Goal: Task Accomplishment & Management: Complete application form

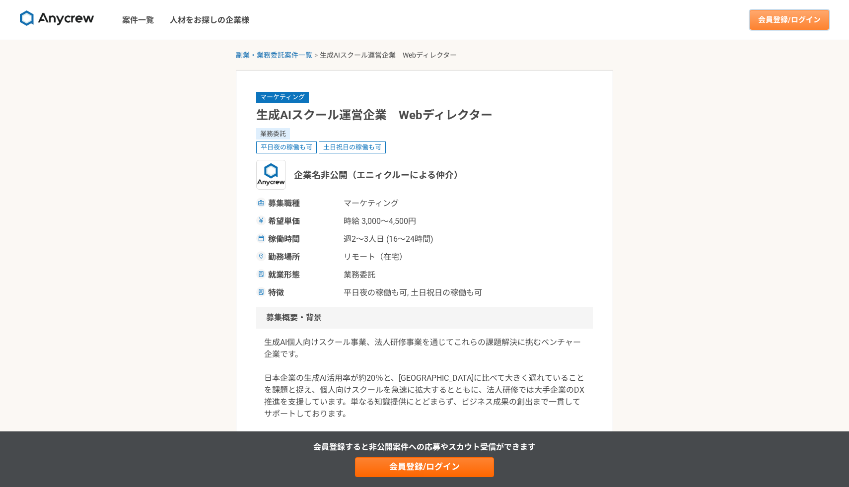
click at [780, 23] on link "会員登録/ログイン" at bounding box center [789, 20] width 79 height 20
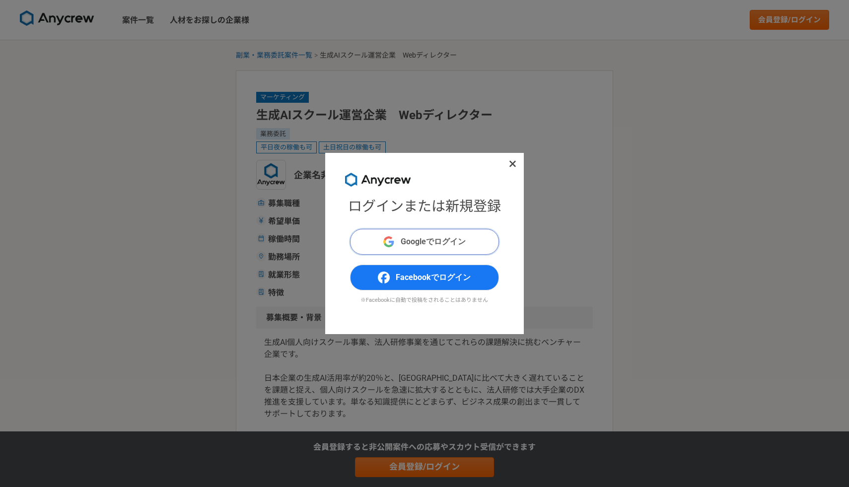
click at [454, 244] on span "Googleでログイン" at bounding box center [433, 242] width 65 height 12
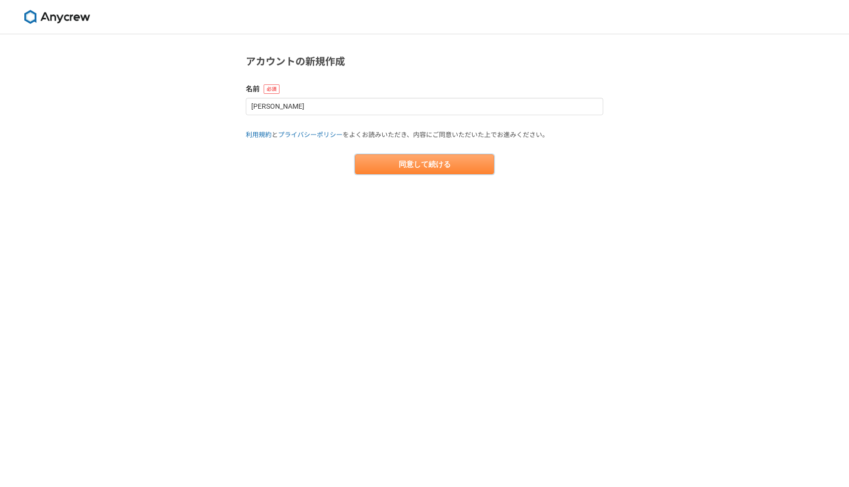
click at [439, 166] on button "同意して続ける" at bounding box center [424, 164] width 139 height 20
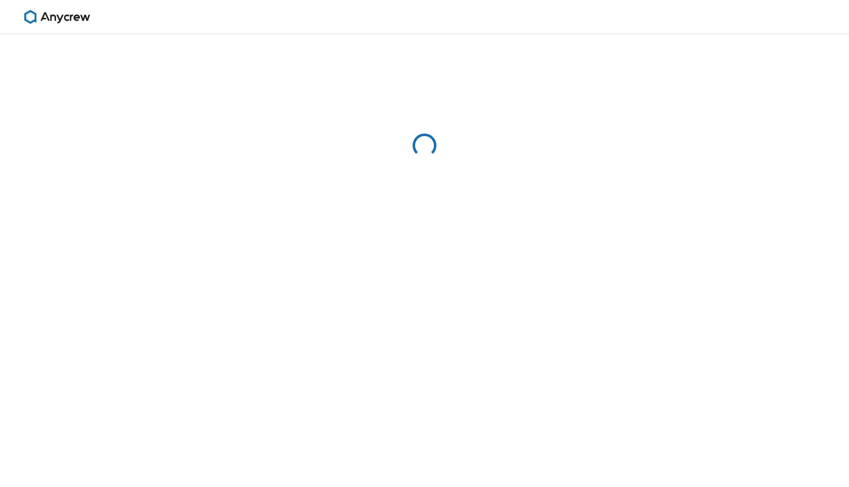
select select "13"
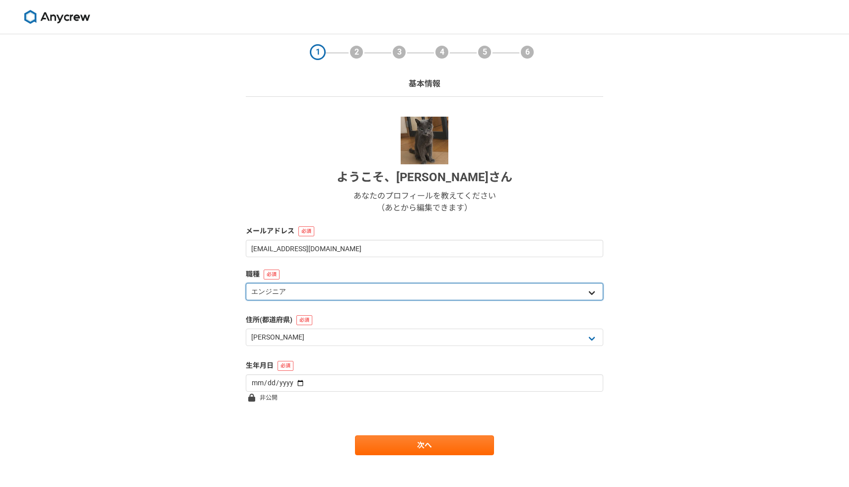
click at [448, 294] on select "エンジニア デザイナー ライター 営業 マーケティング 企画・事業開発 バックオフィス その他" at bounding box center [425, 291] width 358 height 17
select select "5"
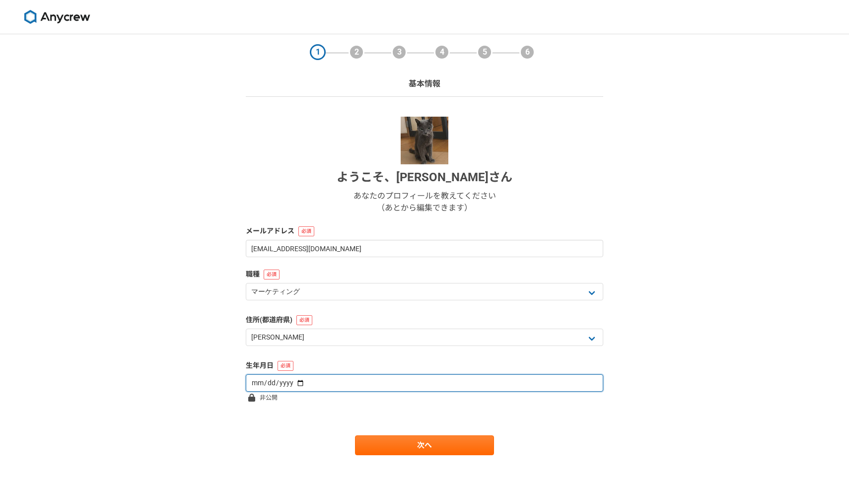
click at [303, 383] on input "date" at bounding box center [425, 383] width 358 height 17
click at [268, 382] on input "date" at bounding box center [425, 383] width 358 height 17
click at [256, 382] on input "date" at bounding box center [425, 383] width 358 height 17
click at [290, 381] on input "date" at bounding box center [425, 383] width 358 height 17
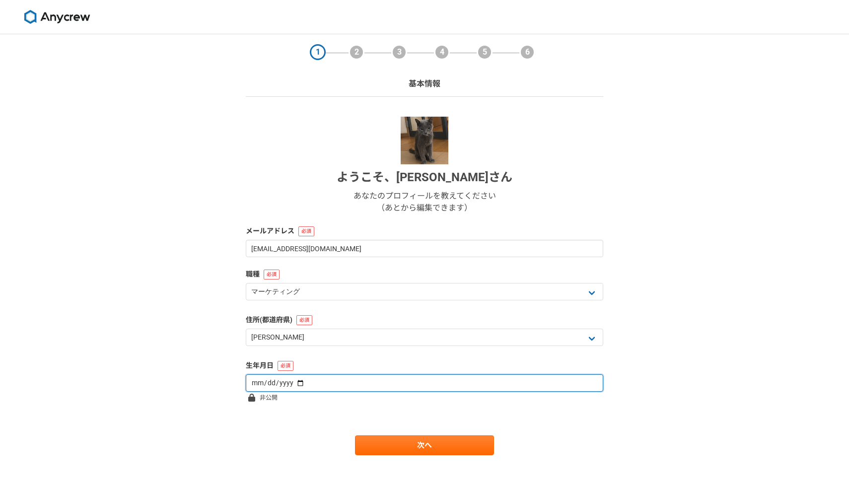
type input "1997-10-06"
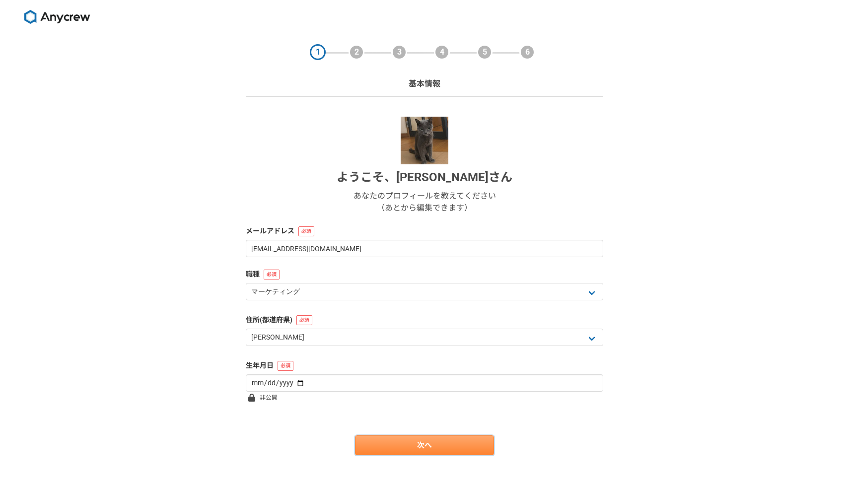
click at [389, 442] on link "次へ" at bounding box center [424, 446] width 139 height 20
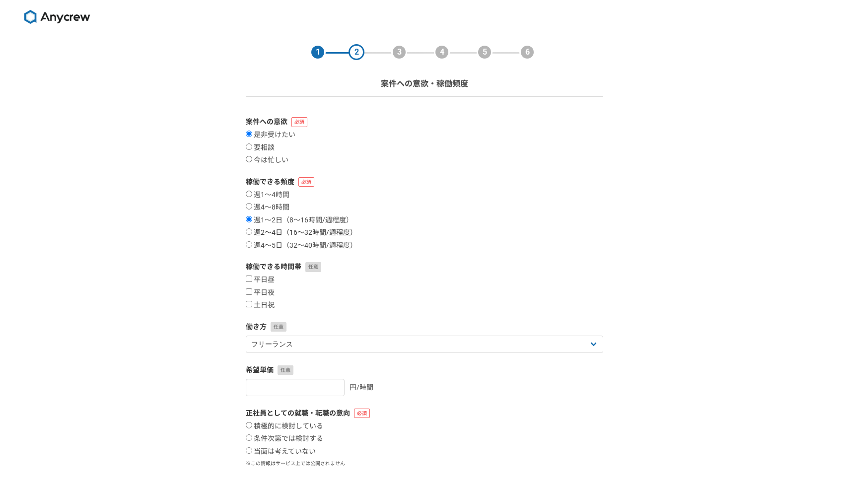
click at [290, 233] on label "週2〜4日（16〜32時間/週程度）" at bounding box center [301, 232] width 111 height 9
click at [252, 233] on input "週2〜4日（16〜32時間/週程度）" at bounding box center [249, 231] width 6 height 6
radio input "true"
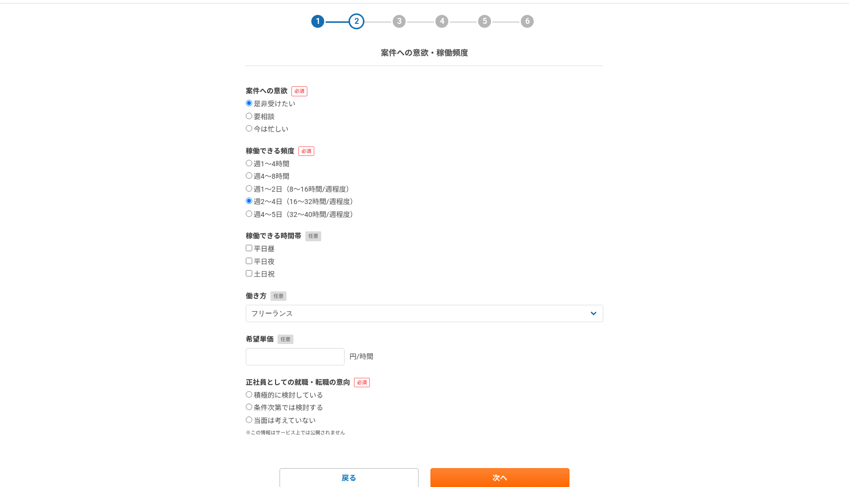
click at [250, 252] on label "平日昼" at bounding box center [260, 249] width 29 height 9
click at [250, 251] on input "平日昼" at bounding box center [249, 248] width 6 height 6
checkbox input "true"
click at [252, 261] on label "平日夜" at bounding box center [260, 262] width 29 height 9
click at [252, 261] on input "平日夜" at bounding box center [249, 261] width 6 height 6
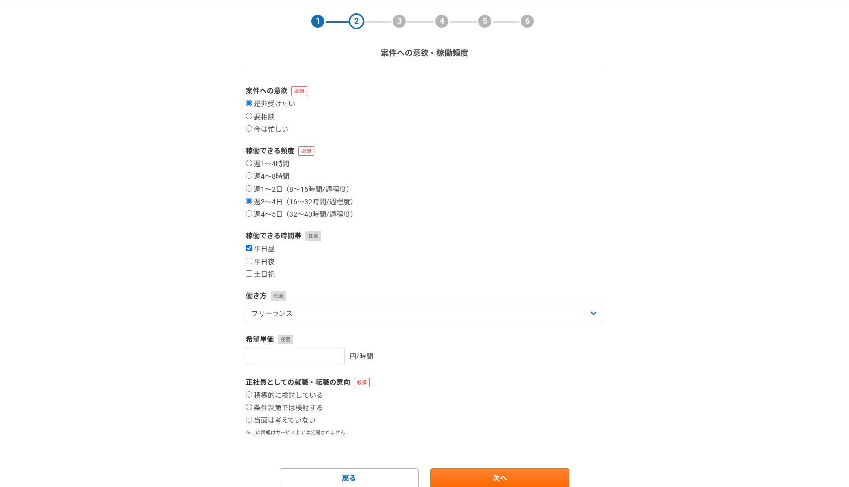
checkbox input "true"
click at [253, 271] on label "土日祝" at bounding box center [260, 274] width 29 height 9
click at [252, 271] on input "土日祝" at bounding box center [249, 273] width 6 height 6
checkbox input "true"
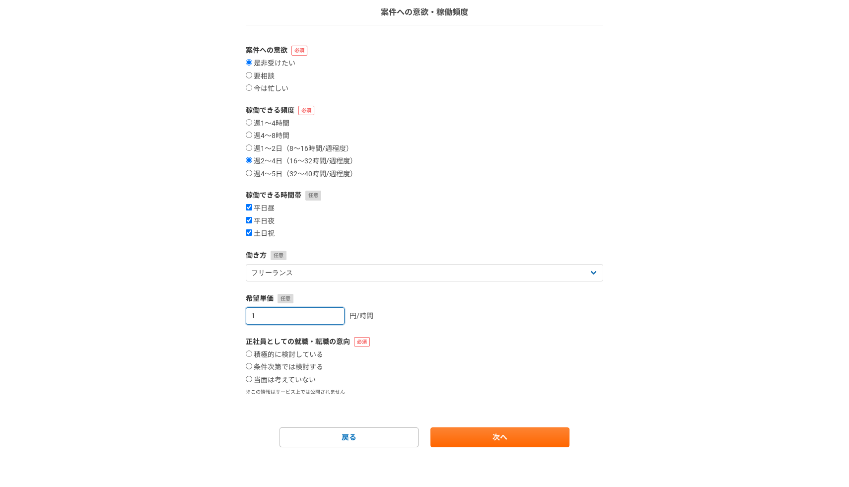
click at [326, 313] on input "1" at bounding box center [295, 315] width 99 height 17
click at [306, 314] on input "1" at bounding box center [295, 315] width 99 height 17
type input "3000"
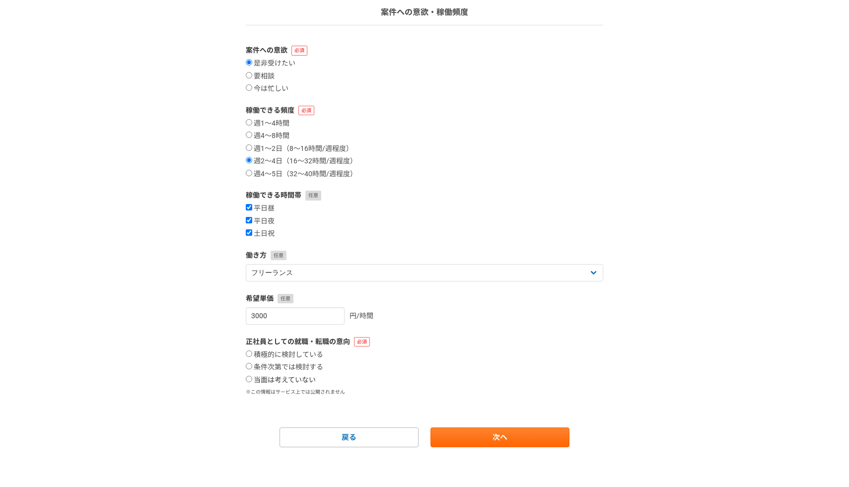
click at [307, 380] on label "当面は考えていない" at bounding box center [281, 380] width 70 height 9
click at [252, 380] on input "当面は考えていない" at bounding box center [249, 379] width 6 height 6
radio input "true"
click at [493, 440] on link "次へ" at bounding box center [500, 438] width 139 height 20
select select
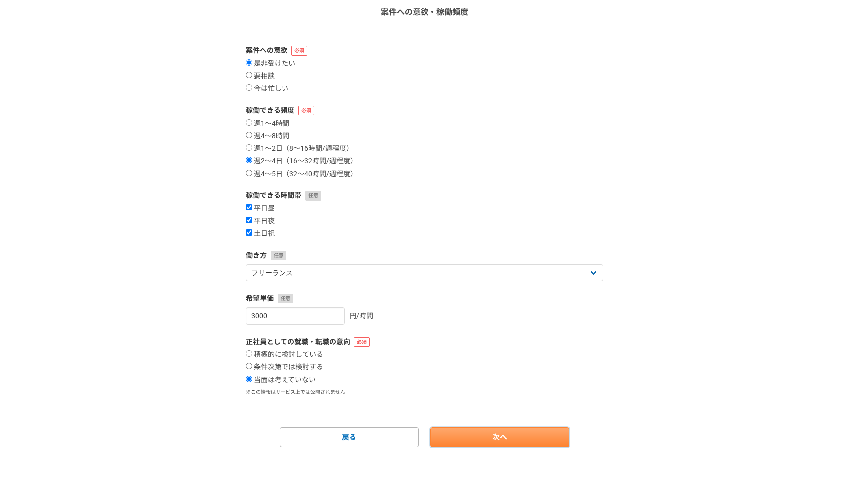
select select
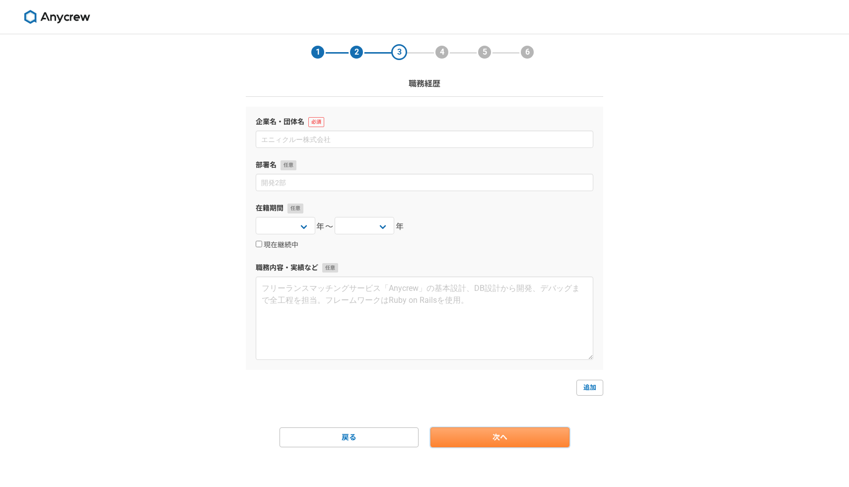
scroll to position [0, 0]
click at [588, 388] on link "追加" at bounding box center [590, 388] width 27 height 16
select select
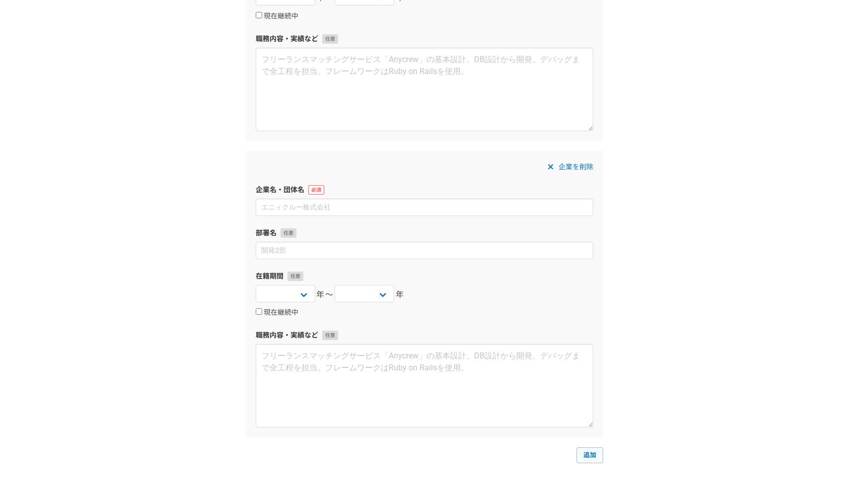
scroll to position [297, 0]
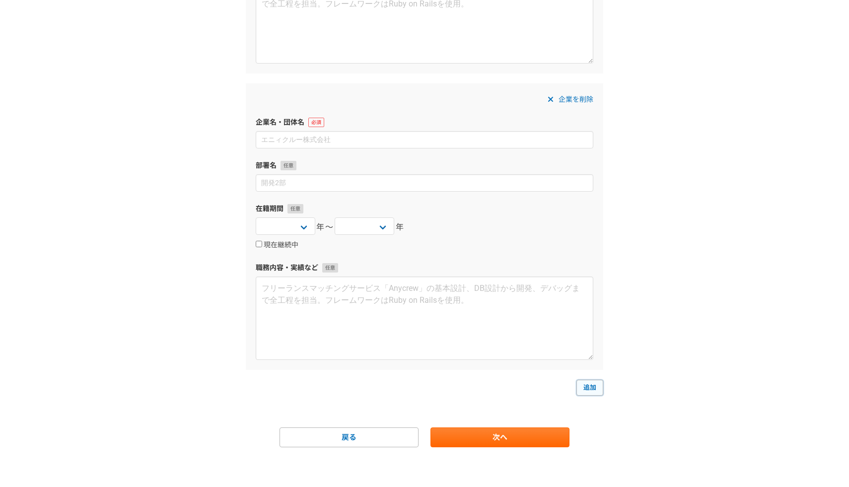
click at [588, 388] on link "追加" at bounding box center [590, 388] width 27 height 16
select select
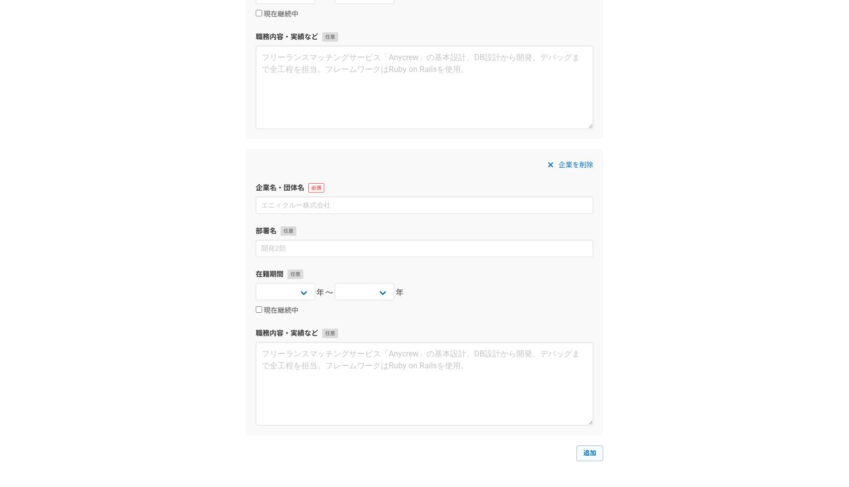
scroll to position [593, 0]
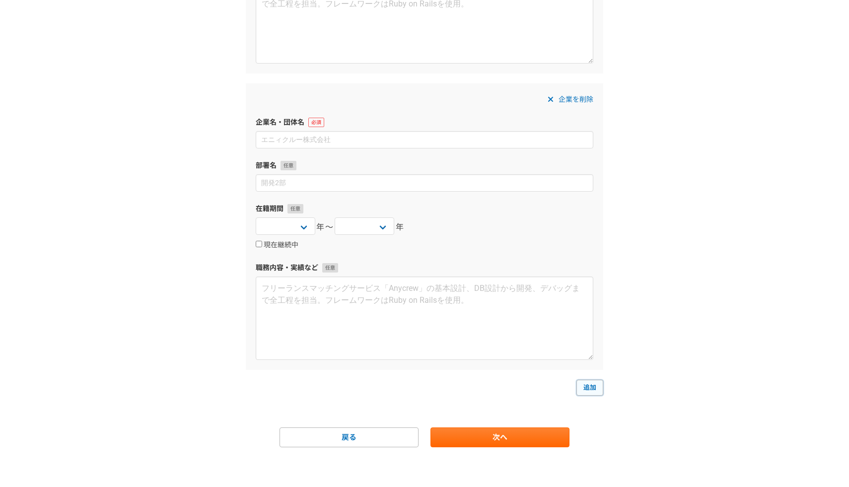
click at [588, 388] on link "追加" at bounding box center [590, 388] width 27 height 16
select select
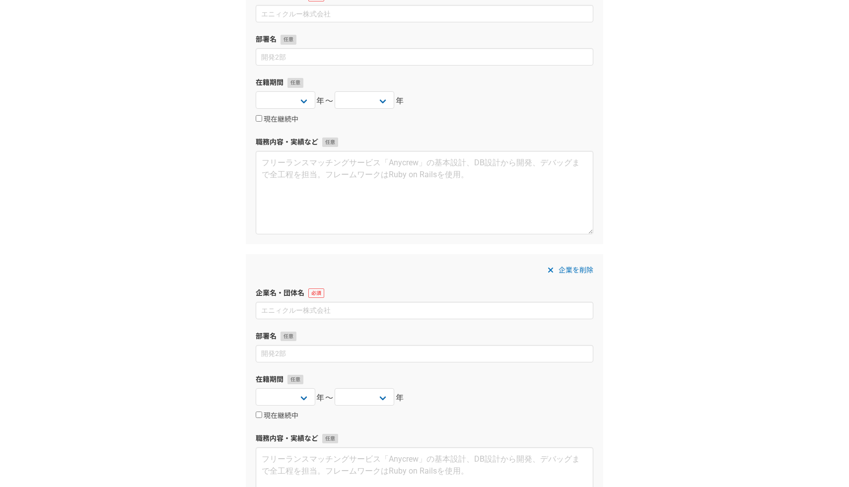
scroll to position [0, 0]
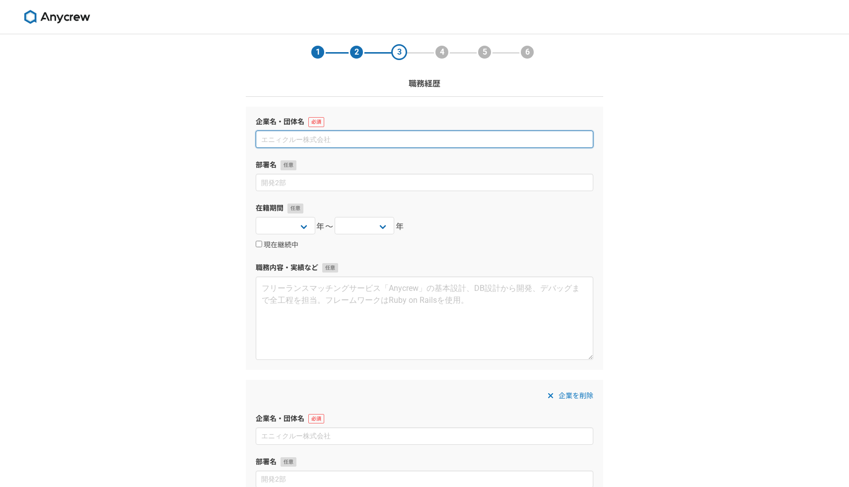
click at [285, 141] on input at bounding box center [425, 139] width 338 height 17
paste input "Nuys株式会社"
type input "Nuys株式会社"
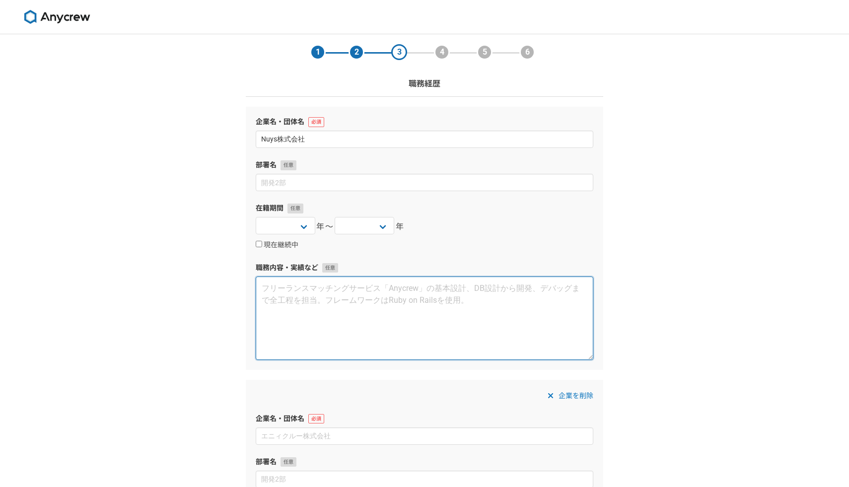
click at [297, 298] on textarea at bounding box center [425, 318] width 338 height 83
paste textarea "業種：マーケティング 雇用形態：代表取締役 【業務内容】 大学4年時、エンジェル投資家から300万の出資を受け起業。 自社で抱えているインフルエンサーを起用し…"
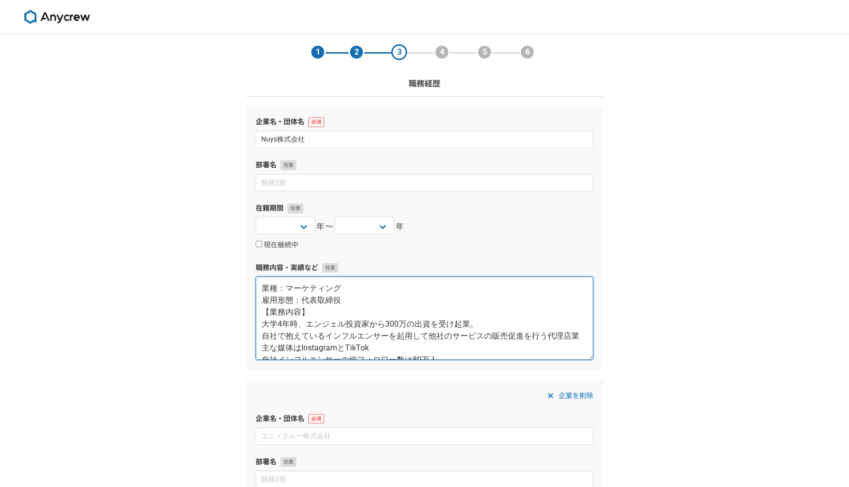
scroll to position [5, 0]
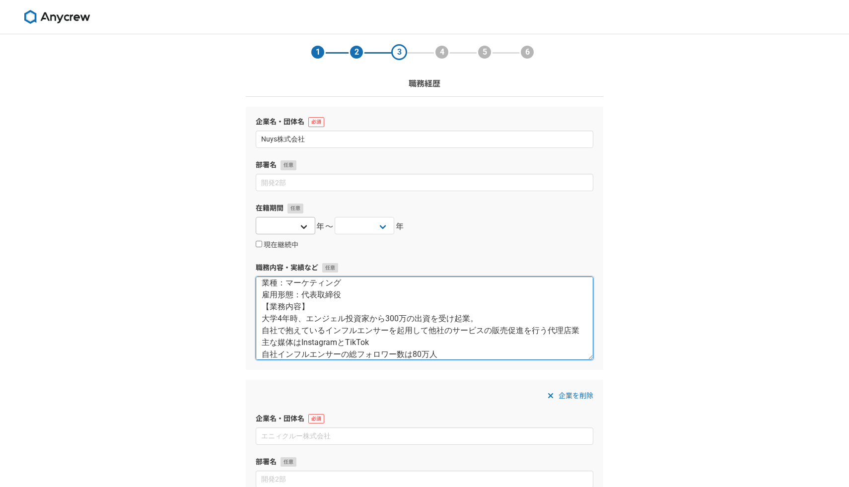
type textarea "業種：マーケティング 雇用形態：代表取締役 【業務内容】 大学4年時、エンジェル投資家から300万の出資を受け起業。 自社で抱えているインフルエンサーを起用し…"
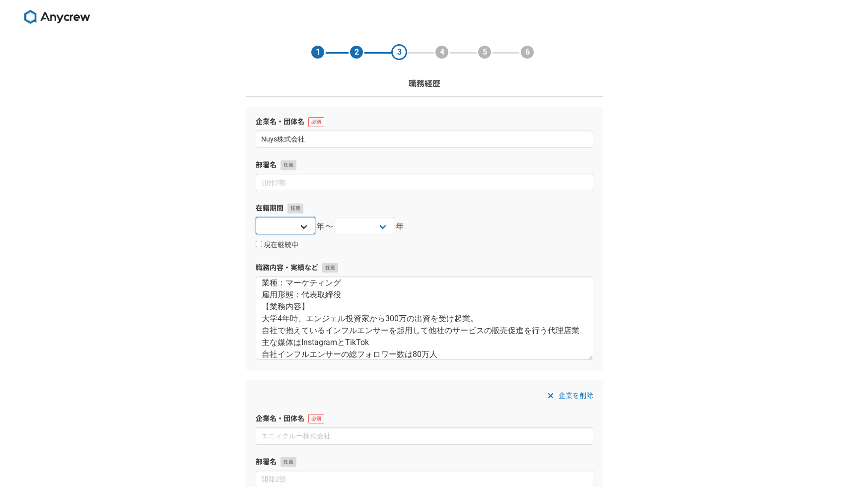
click at [295, 226] on select "2025 2024 2023 2022 2021 2020 2019 2018 2017 2016 2015 2014 2013 2012 2011 2010…" at bounding box center [286, 225] width 60 height 17
select select "2021"
click at [377, 226] on select "2025 2024 2023 2022 2021 2020 2019 2018 2017 2016 2015 2014 2013 2012 2011 2010…" at bounding box center [365, 225] width 60 height 17
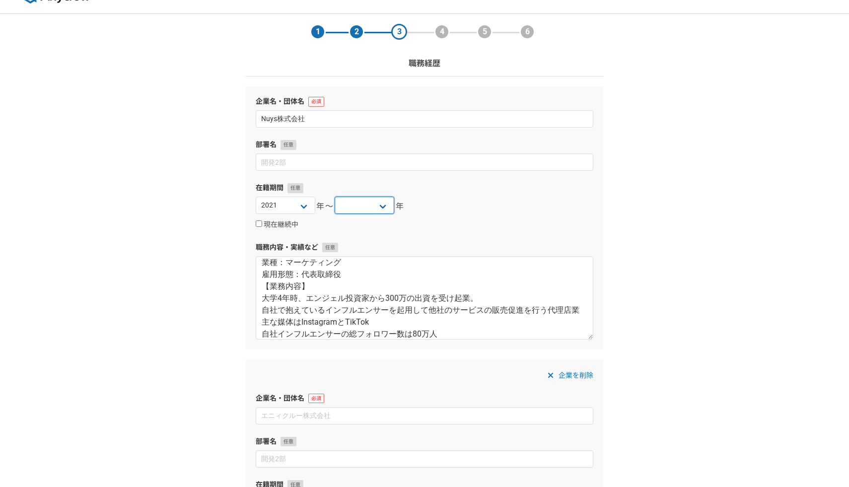
scroll to position [69, 0]
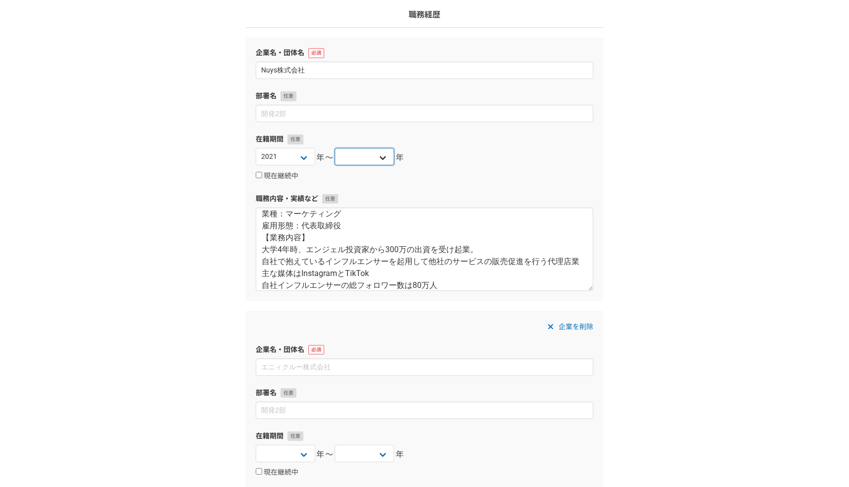
click at [376, 157] on select "2025 2024 2023 2022 2021 2020 2019 2018 2017 2016 2015 2014 2013 2012 2011 2010…" at bounding box center [365, 156] width 60 height 17
select select "2021"
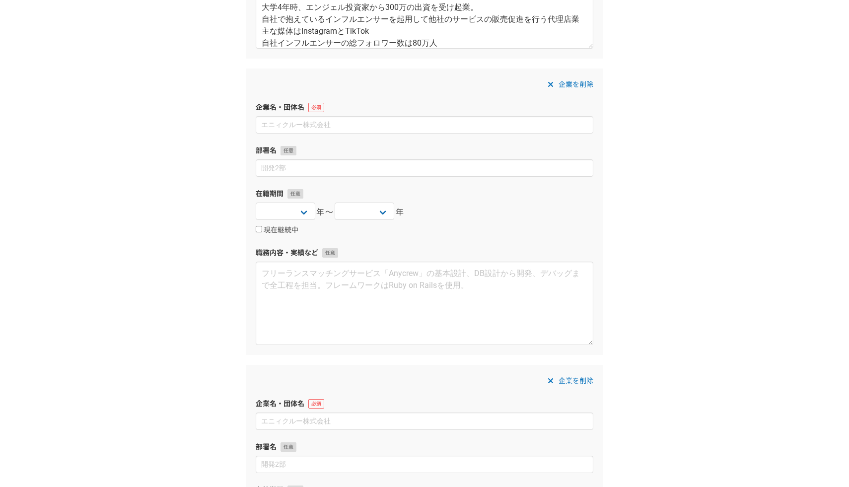
scroll to position [316, 0]
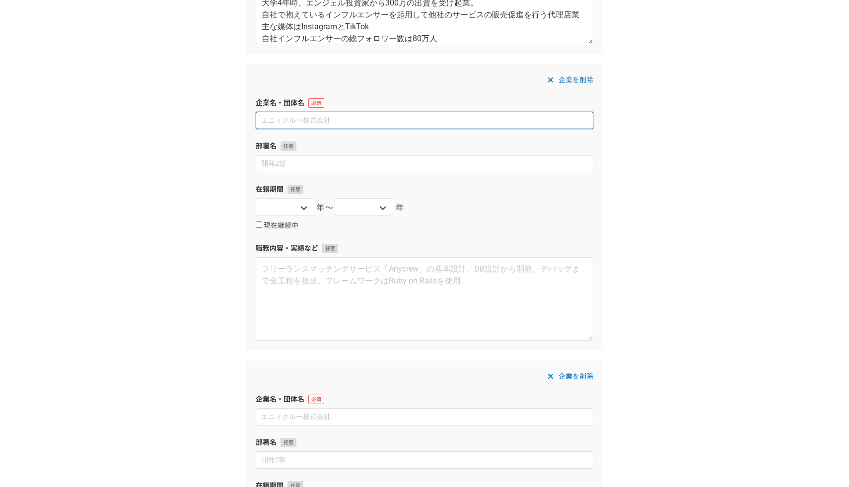
click at [307, 121] on input at bounding box center [425, 120] width 338 height 17
click at [301, 119] on input at bounding box center [425, 120] width 338 height 17
paste input "株式会社トリアイナ 2021年12月〜2022年"
type input "株式会社トリアイナ"
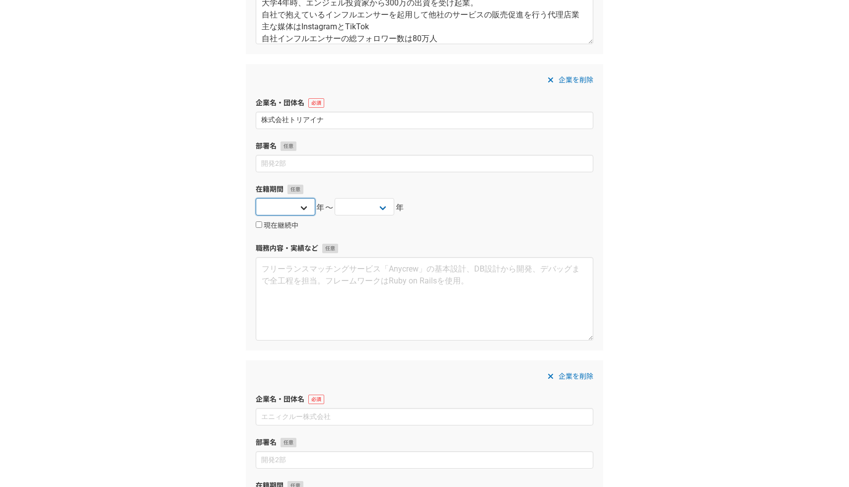
click at [301, 205] on select "2025 2024 2023 2022 2021 2020 2019 2018 2017 2016 2015 2014 2013 2012 2011 2010…" at bounding box center [286, 206] width 60 height 17
select select "2021"
click at [381, 208] on select "2025 2024 2023 2022 2021 2020 2019 2018 2017 2016 2015 2014 2013 2012 2011 2010…" at bounding box center [365, 206] width 60 height 17
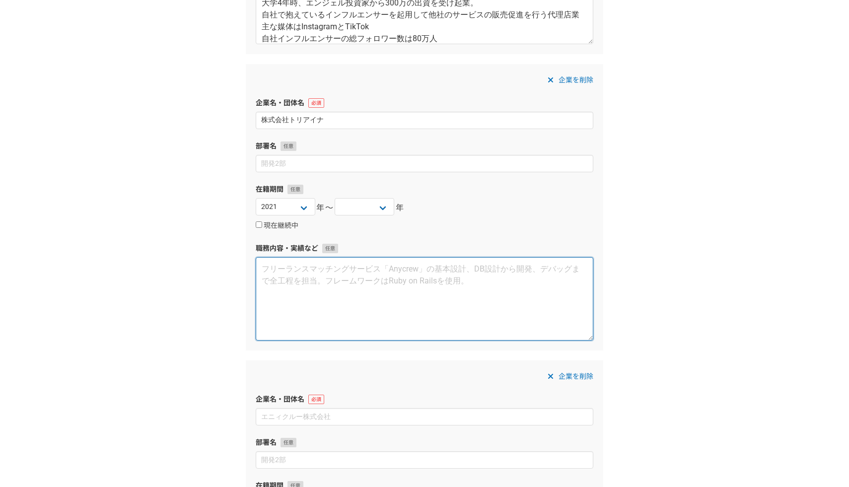
drag, startPoint x: 381, startPoint y: 208, endPoint x: 340, endPoint y: 285, distance: 87.8
click at [340, 285] on textarea at bounding box center [425, 298] width 338 height 83
paste textarea "業種：卸売業 雇用形態：正社員 【業務内容】 買取営業（ToC） 社内で取得した個人宅のアポイントへ向かい営業活動を行う 商材は総合で、酒・カメラ・美術品等の…"
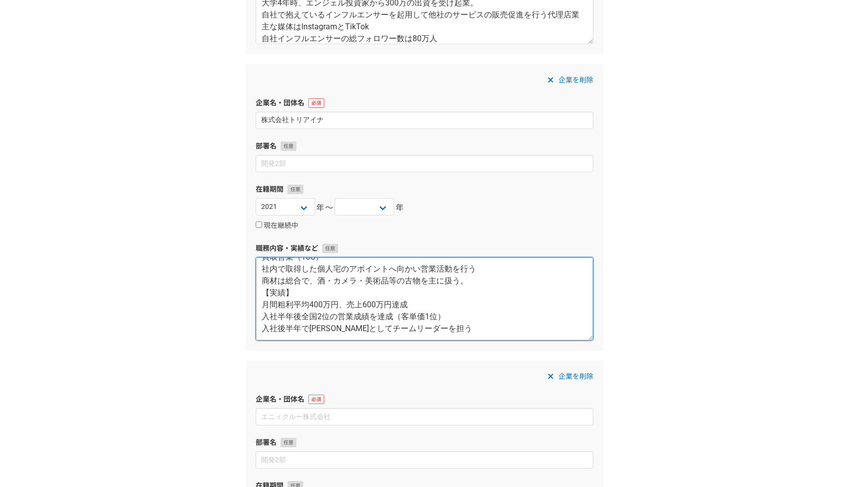
scroll to position [0, 0]
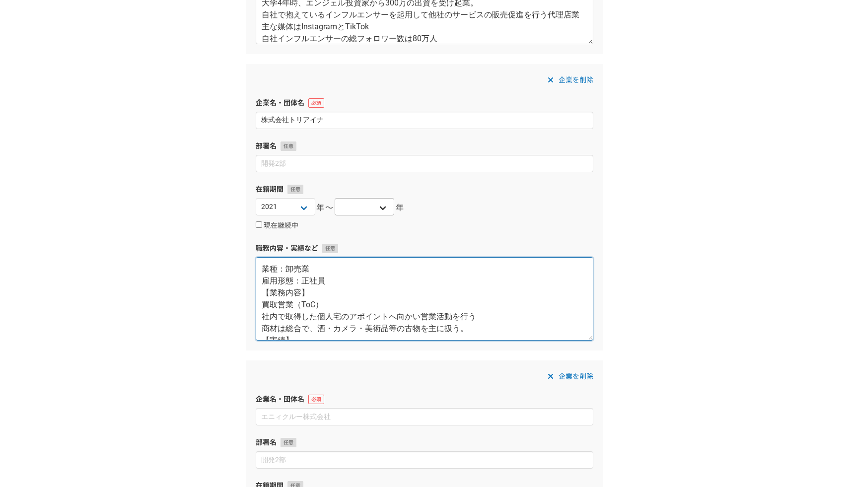
type textarea "業種：卸売業 雇用形態：正社員 【業務内容】 買取営業（ToC） 社内で取得した個人宅のアポイントへ向かい営業活動を行う 商材は総合で、酒・カメラ・美術品等の…"
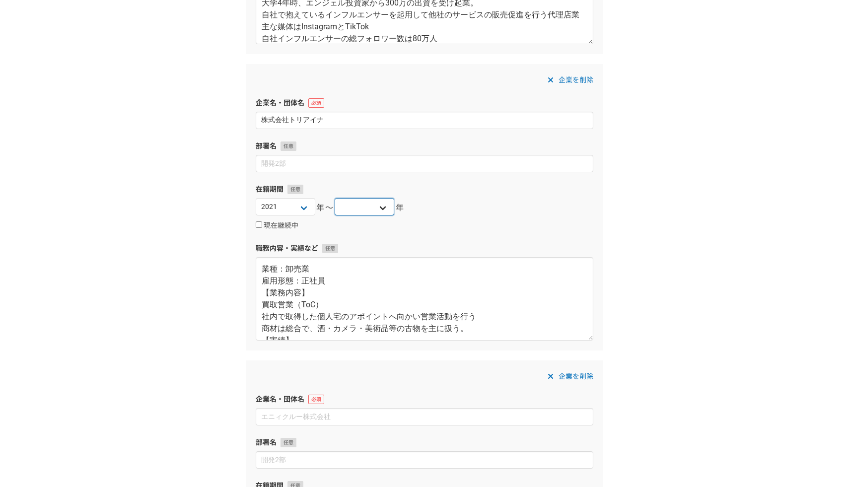
click at [383, 208] on select "2025 2024 2023 2022 2021 2020 2019 2018 2017 2016 2015 2014 2013 2012 2011 2010…" at bounding box center [365, 206] width 60 height 17
select select "2022"
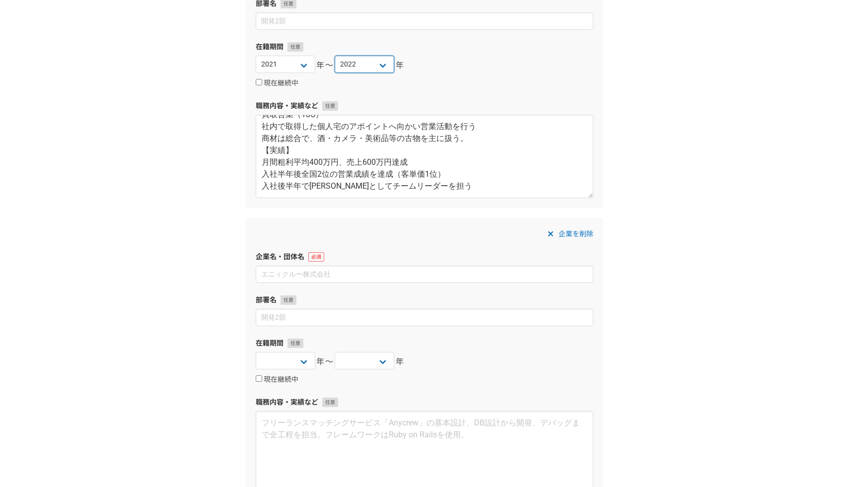
scroll to position [553, 0]
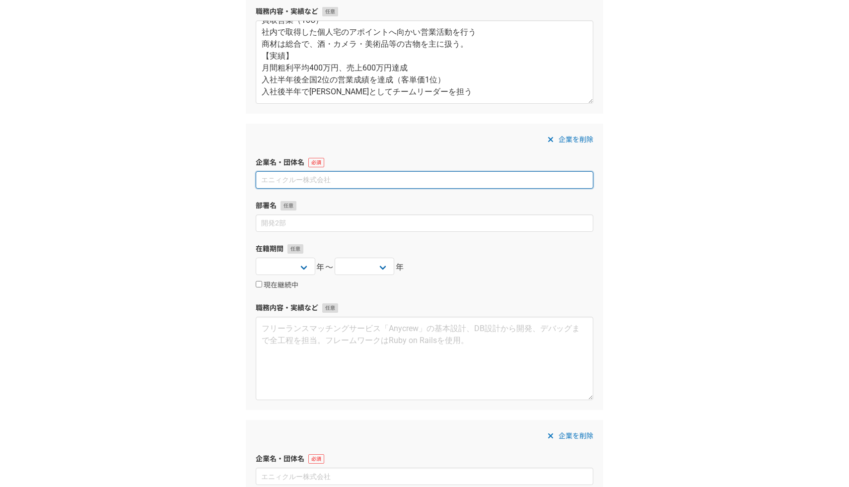
click at [408, 178] on input at bounding box center [425, 179] width 338 height 17
click at [305, 177] on input at bounding box center [425, 179] width 338 height 17
paste input "株式会社SoL-CoRE 2022年8月〜2023年2月"
type input "株式会社SoL-CoRE"
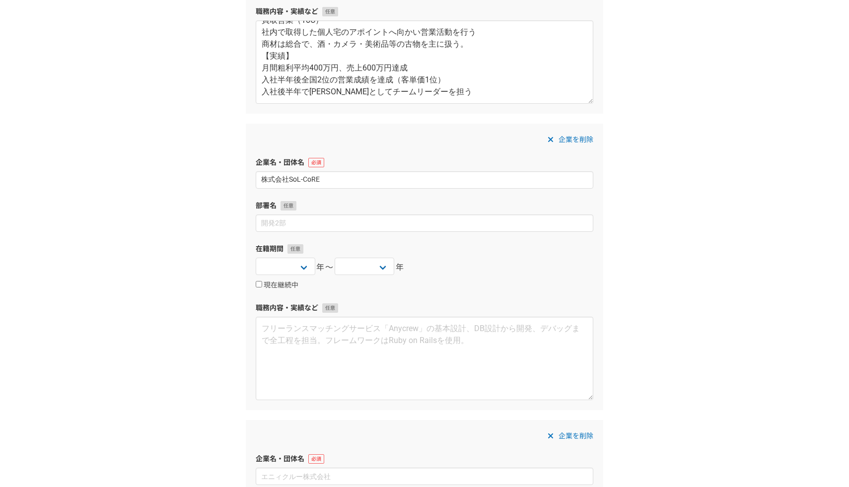
click at [283, 257] on div "在籍期間 2025 2024 2023 2022 2021 2020 2019 2018 2017 2016 2015 2014 2013 2012 2011…" at bounding box center [425, 267] width 338 height 47
click at [286, 262] on select "2025 2024 2023 2022 2021 2020 2019 2018 2017 2016 2015 2014 2013 2012 2011 2010…" at bounding box center [286, 266] width 60 height 17
select select "2022"
click at [385, 261] on select "2025 2024 2023 2022 2021 2020 2019 2018 2017 2016 2015 2014 2013 2012 2011 2010…" at bounding box center [365, 266] width 60 height 17
select select "2023"
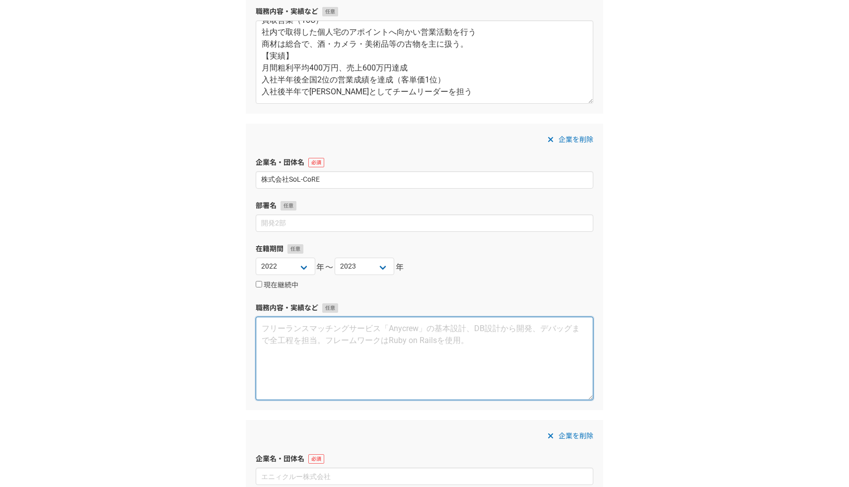
click at [300, 335] on textarea at bounding box center [425, 358] width 338 height 83
click at [328, 343] on textarea at bounding box center [425, 358] width 338 height 83
paste textarea "業種：卸売業 雇用形態：代表取締役（共同代表） 株式会社トリアイナを辞職し、法人を立ち上げる。 従業員数は5人で、渋谷にオフィスを構える 【業務内容】 上記の…"
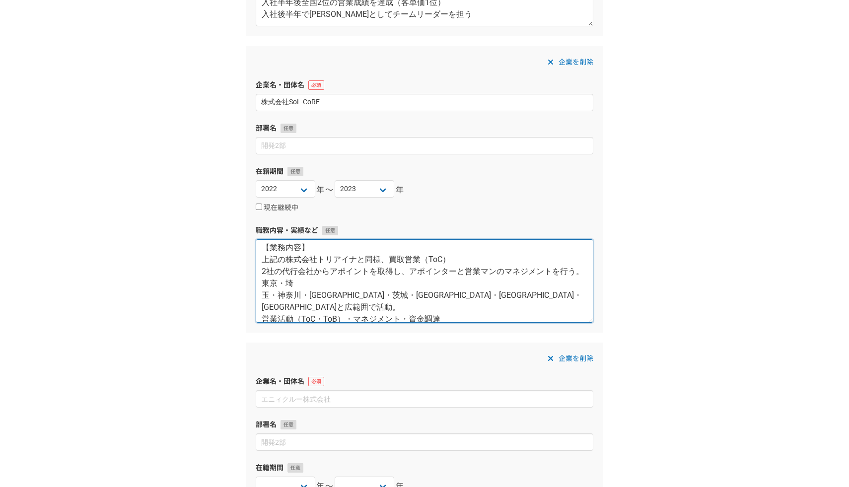
scroll to position [49, 0]
click at [264, 296] on textarea "業種：卸売業 雇用形態：代表取締役（共同代表） 株式会社トリアイナを辞職し、法人を立ち上げる。 従業員数は5人で、渋谷にオフィスを構える 【業務内容】 上記の…" at bounding box center [425, 280] width 338 height 83
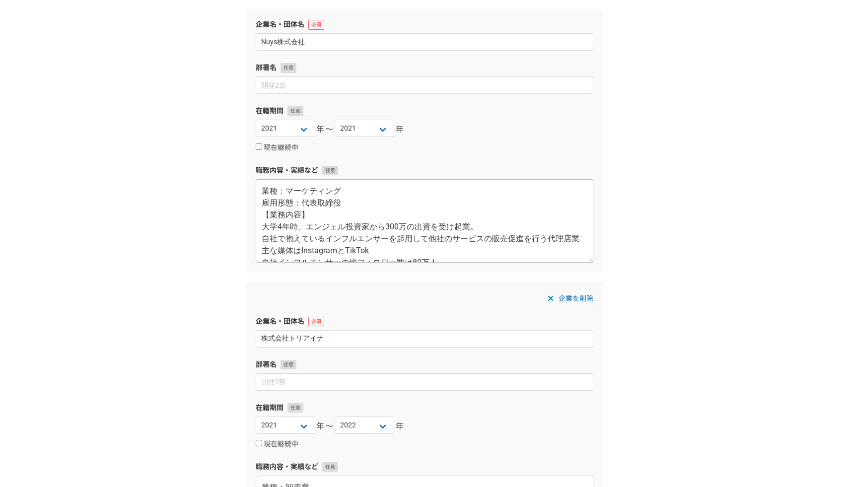
scroll to position [12, 0]
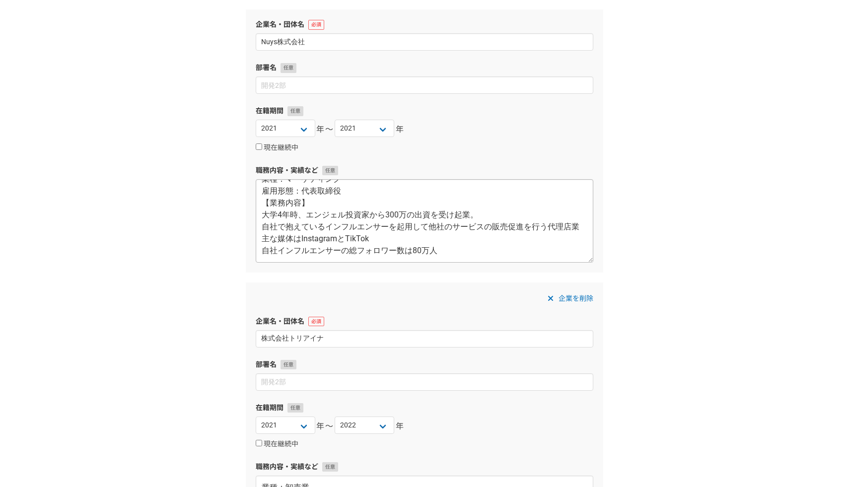
type textarea "業種：卸売業 雇用形態：代表取締役（共同代表） 株式会社トリアイナを辞職し、法人を立ち上げる。 従業員数は5人で、渋谷にオフィスを構える 【業務内容】 上記の…"
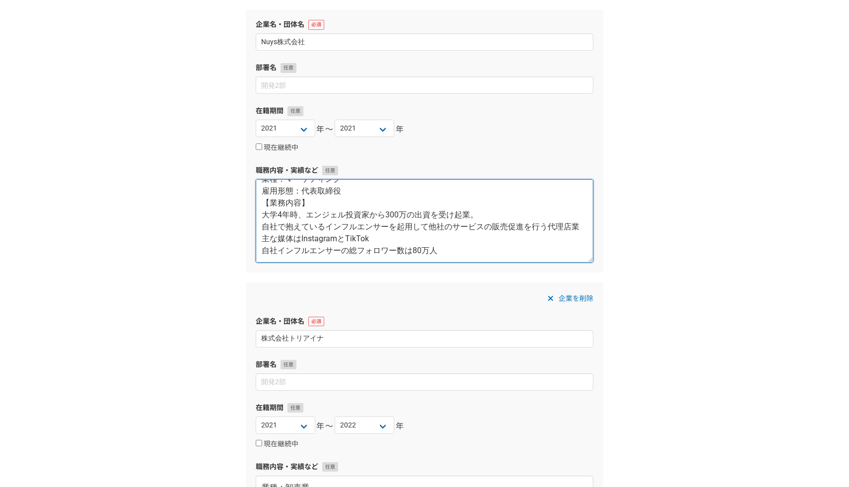
click at [265, 248] on textarea "業種：マーケティング 雇用形態：代表取締役 【業務内容】 大学4年時、エンジェル投資家から300万の出資を受け起業。 自社で抱えているインフルエンサーを起用し…" at bounding box center [425, 220] width 338 height 83
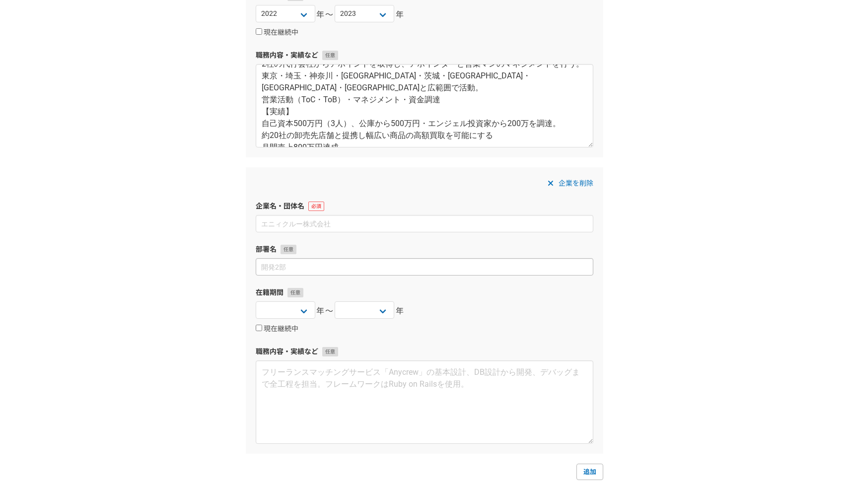
scroll to position [805, 0]
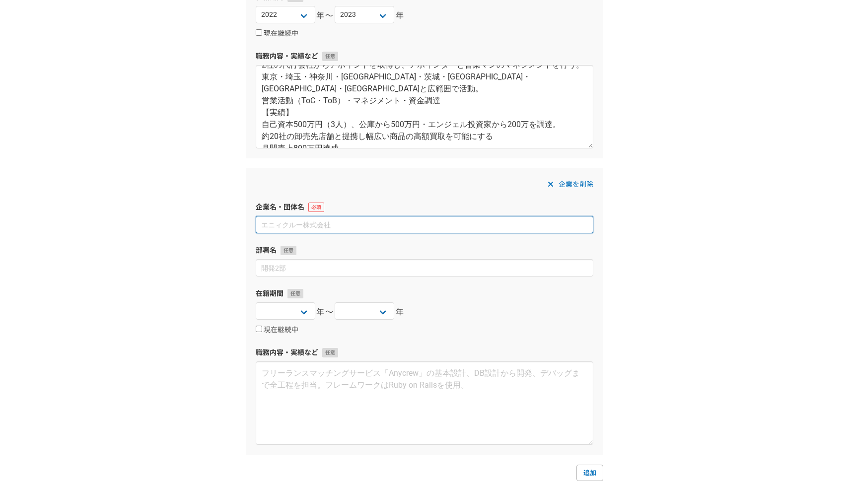
click at [331, 225] on input at bounding box center [425, 224] width 338 height 17
paste input "株式会社FoR"
type input "株式会社FoR"
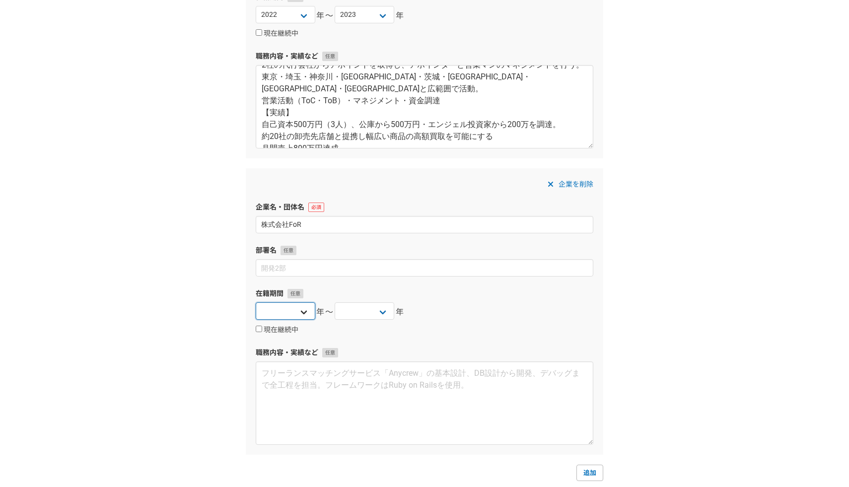
click at [301, 308] on select "2025 2024 2023 2022 2021 2020 2019 2018 2017 2016 2015 2014 2013 2012 2011 2010…" at bounding box center [286, 310] width 60 height 17
select select "2023"
click at [376, 312] on select "2025 2024 2023 2022 2021 2020 2019 2018 2017 2016 2015 2014 2013 2012 2011 2010…" at bounding box center [365, 310] width 60 height 17
select select "2024"
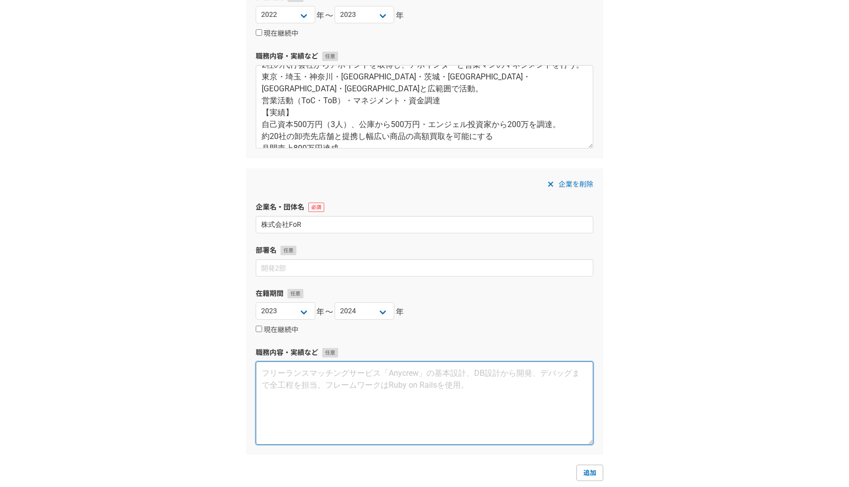
click at [290, 376] on textarea at bounding box center [425, 403] width 338 height 83
click at [288, 388] on textarea at bounding box center [425, 403] width 338 height 83
paste textarea "業種：マーケティング 雇用形態：正社員 【業務内容】 美容医療の比較メディア運営。ローンチしたばかりの新規サービスで、アドアフィリエイトが主流。 主にLP作成…"
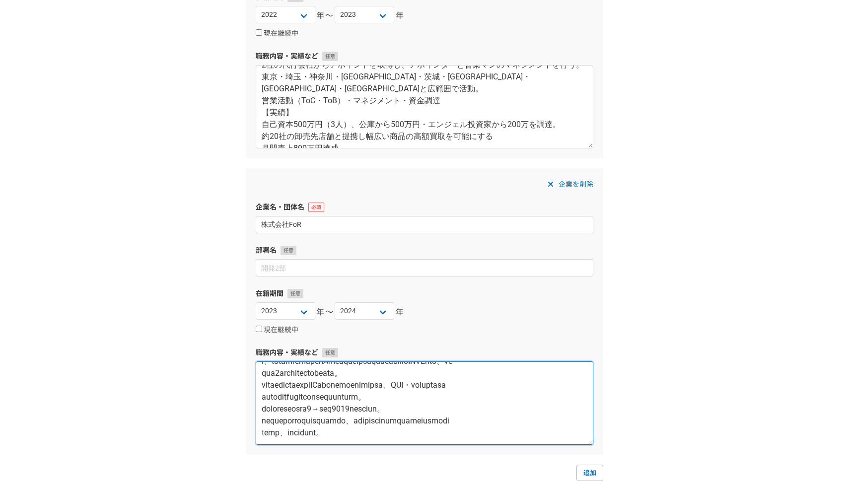
scroll to position [238, 0]
click at [262, 430] on textarea at bounding box center [425, 403] width 338 height 83
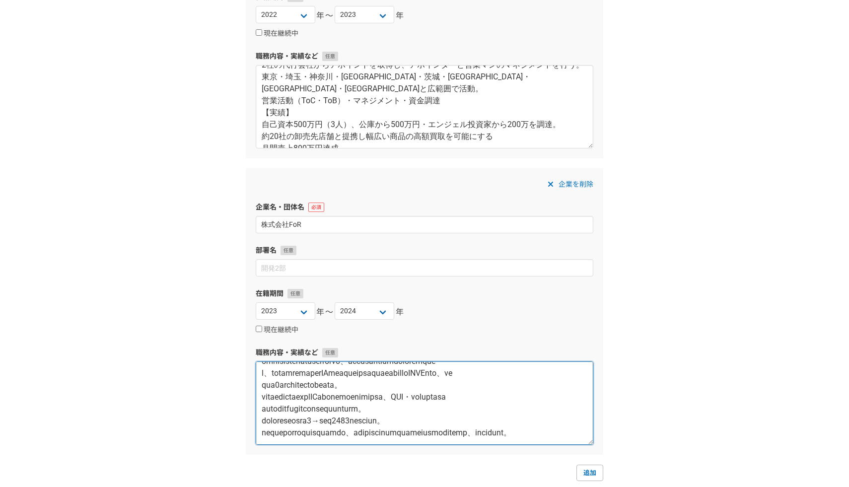
scroll to position [205, 0]
click at [264, 420] on textarea at bounding box center [425, 403] width 338 height 83
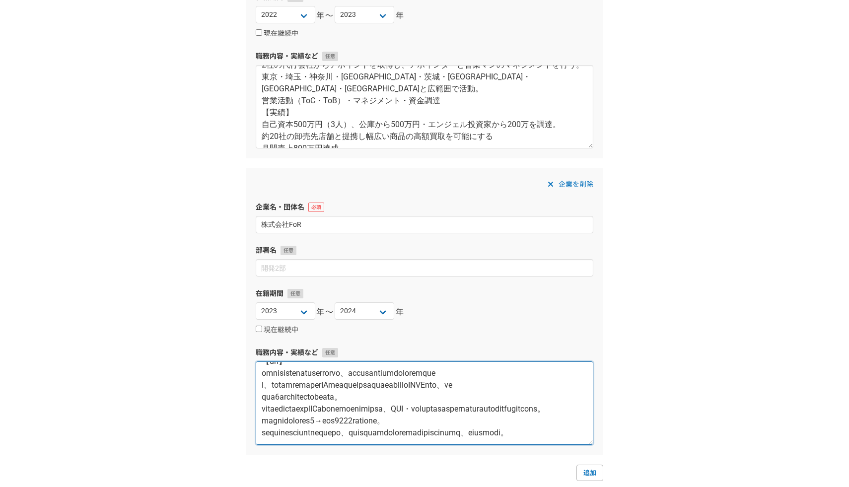
scroll to position [151, 0]
click at [260, 437] on textarea at bounding box center [425, 403] width 338 height 83
click at [262, 430] on textarea at bounding box center [425, 403] width 338 height 83
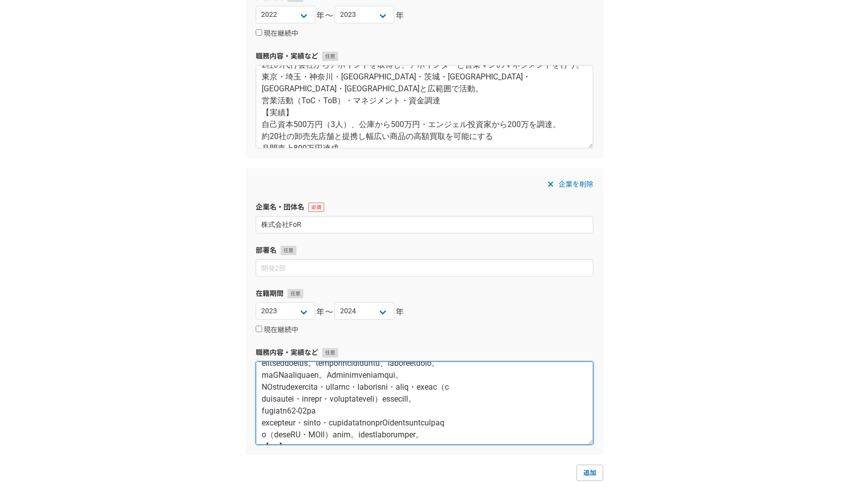
scroll to position [47, 0]
click at [264, 421] on textarea at bounding box center [425, 403] width 338 height 83
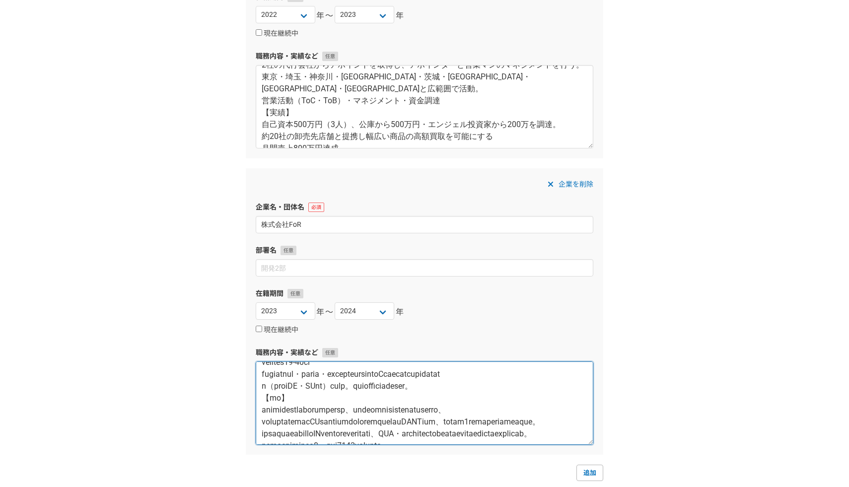
scroll to position [97, 0]
click at [262, 420] on textarea at bounding box center [425, 403] width 338 height 83
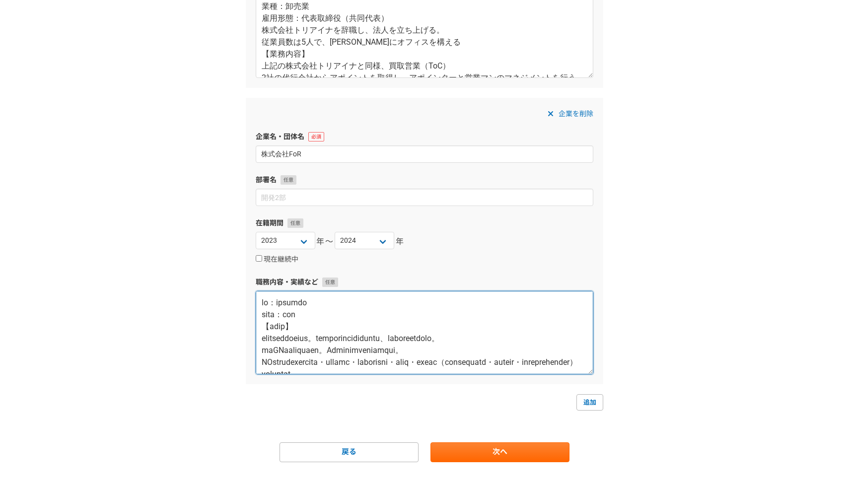
scroll to position [890, 0]
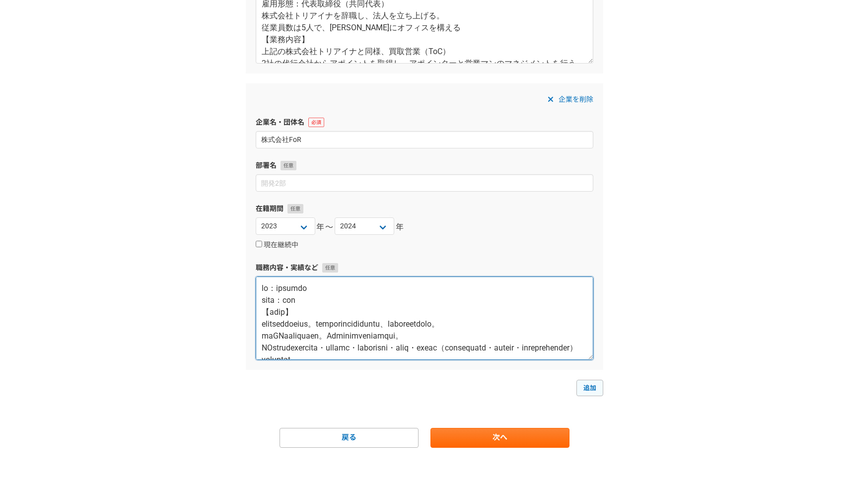
type textarea "業種：マーケティング 雇用形態：正社員 【業務内容】 美容医療の比較メディア運営。ローンチしたばかりの新規サービスで、アドアフィリエイトが主流。 主にLP作成…"
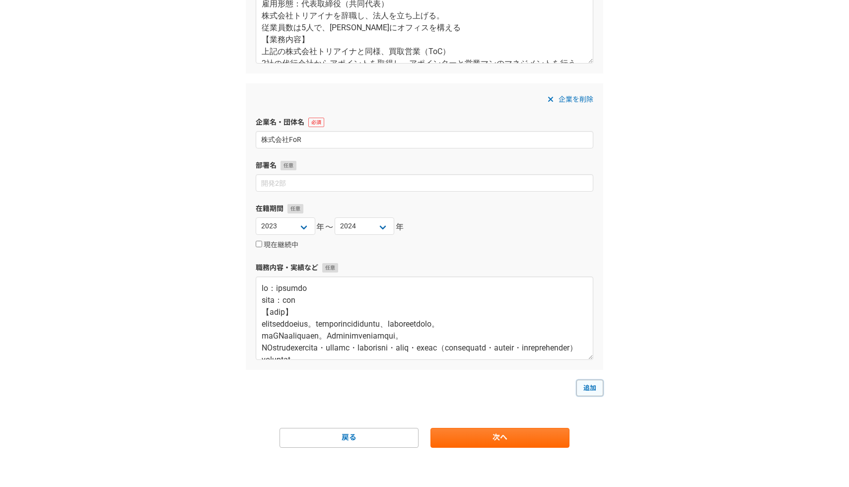
click at [597, 384] on link "追加" at bounding box center [590, 388] width 27 height 16
select select
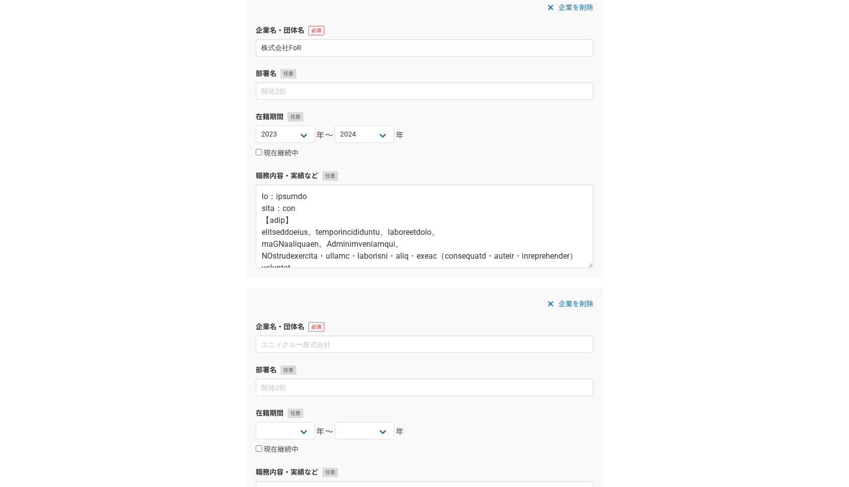
scroll to position [1064, 0]
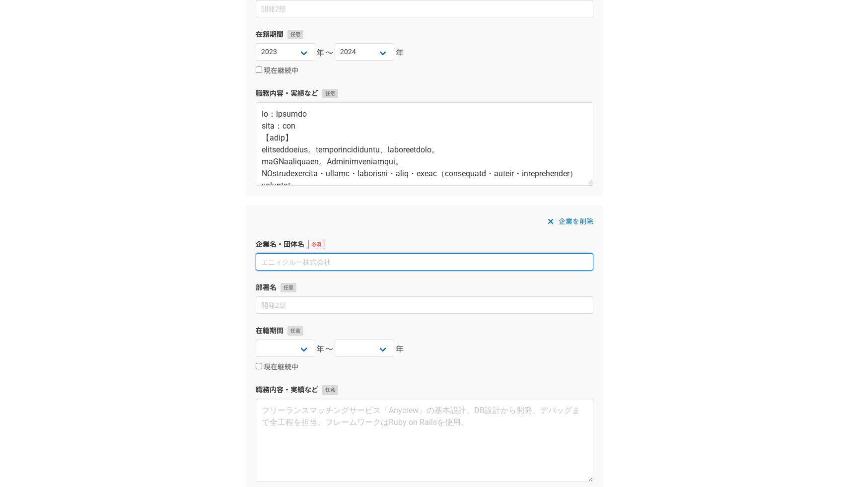
click at [299, 260] on input at bounding box center [425, 261] width 338 height 17
paste input "株式会社クラウドホスト"
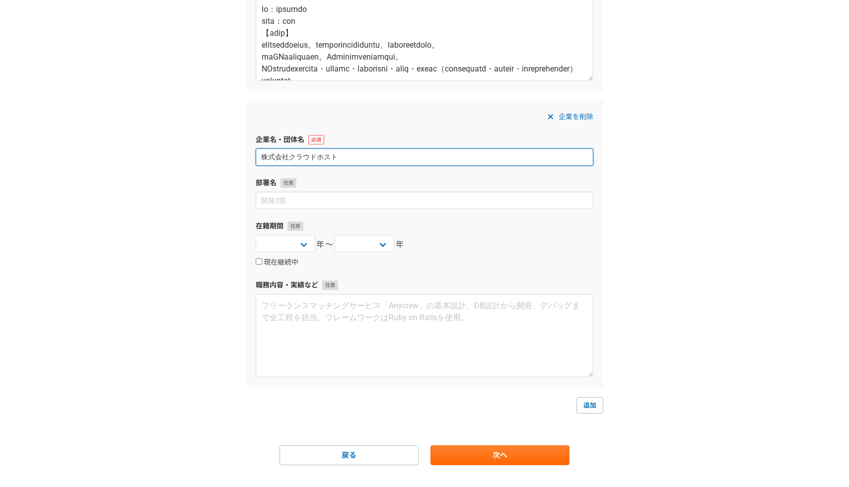
scroll to position [1177, 0]
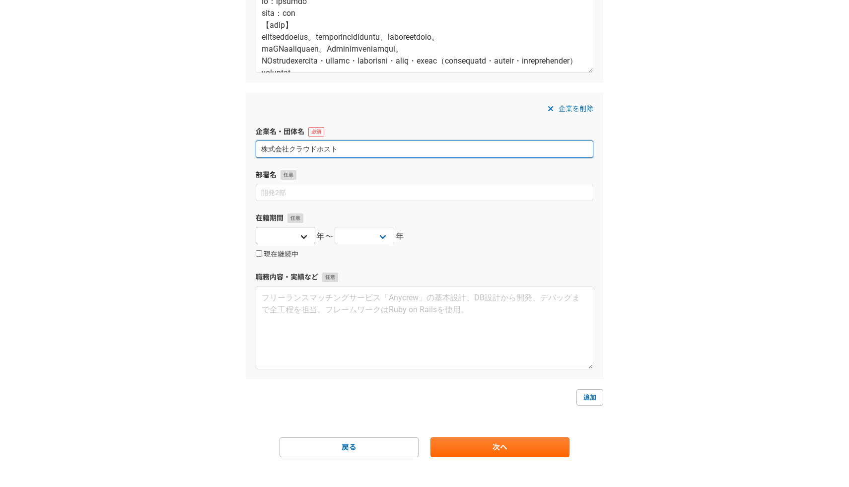
type input "株式会社クラウドホスト"
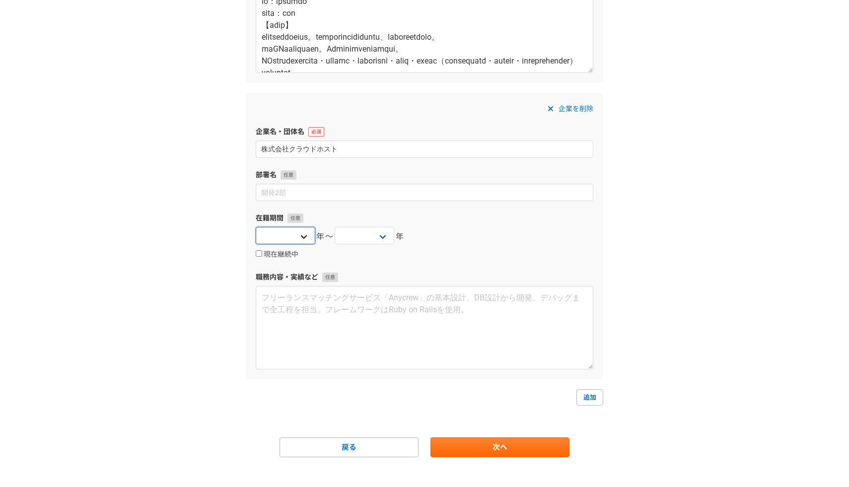
click at [272, 239] on select "2025 2024 2023 2022 2021 2020 2019 2018 2017 2016 2015 2014 2013 2012 2011 2010…" at bounding box center [286, 235] width 60 height 17
click at [300, 237] on select "2025 2024 2023 2022 2021 2020 2019 2018 2017 2016 2015 2014 2013 2012 2011 2010…" at bounding box center [286, 235] width 60 height 17
select select "2024"
click at [363, 238] on select "2025 2024 2023 2022 2021 2020 2019 2018 2017 2016 2015 2014 2013 2012 2011 2010…" at bounding box center [365, 235] width 60 height 17
select select "2024"
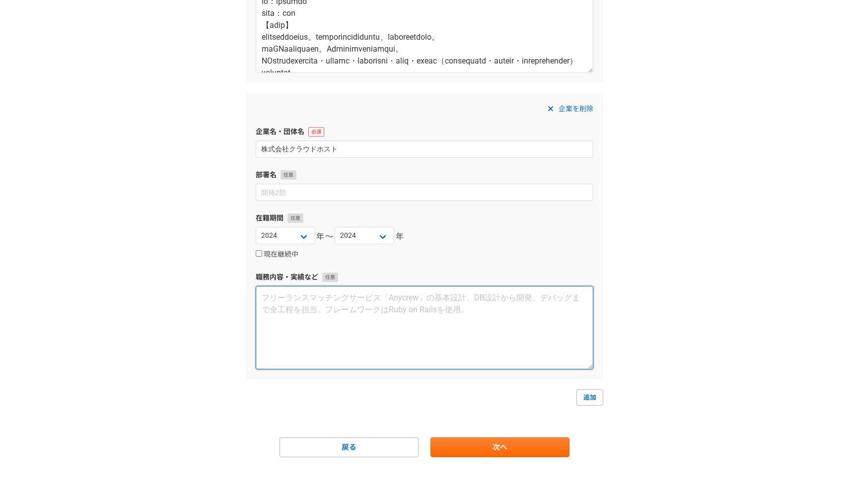
click at [281, 334] on textarea at bounding box center [425, 327] width 338 height 83
click at [371, 309] on textarea at bounding box center [425, 327] width 338 height 83
paste textarea "業種：マーケティング 雇用形態：業務委託 【業務内容】 弁護士・司法書士事務所のToCサービスのWeb集客支援 自社メディア（5つ）のSEOディレクションや事…"
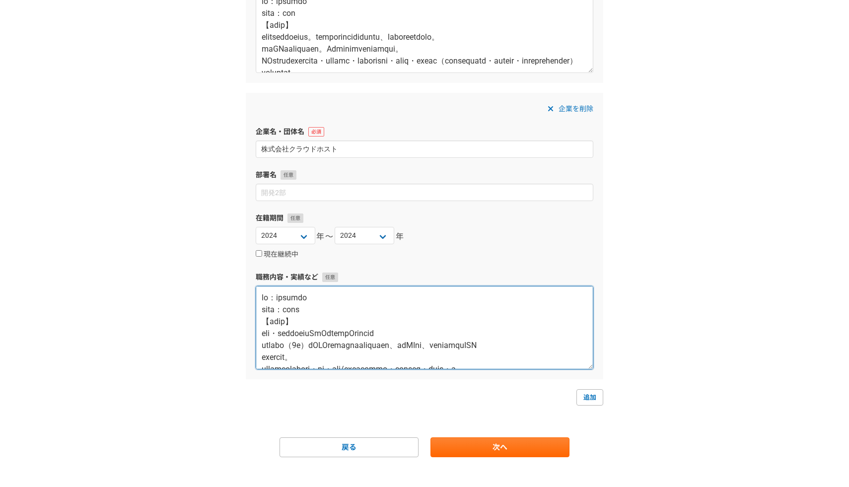
scroll to position [160, 0]
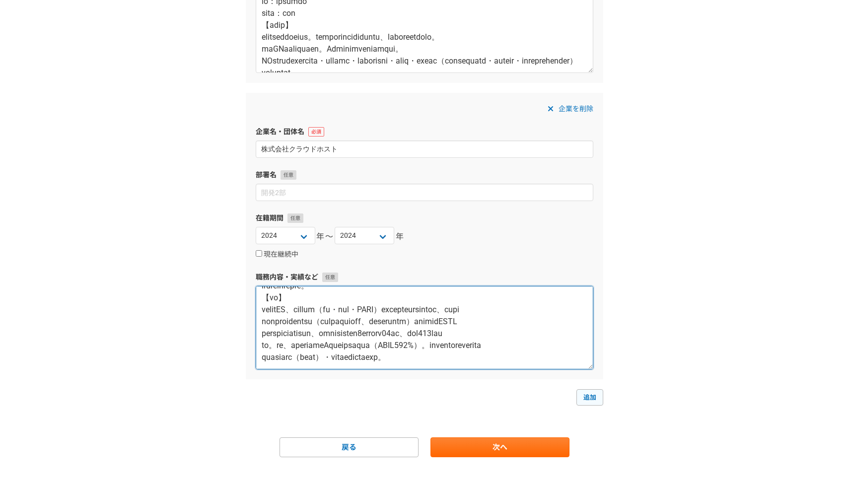
type textarea "業種：マーケティング 雇用形態：業務委託 【業務内容】 弁護士・司法書士事務所のToCサービスのWeb集客支援 自社メディア（5つ）のSEOディレクションや事…"
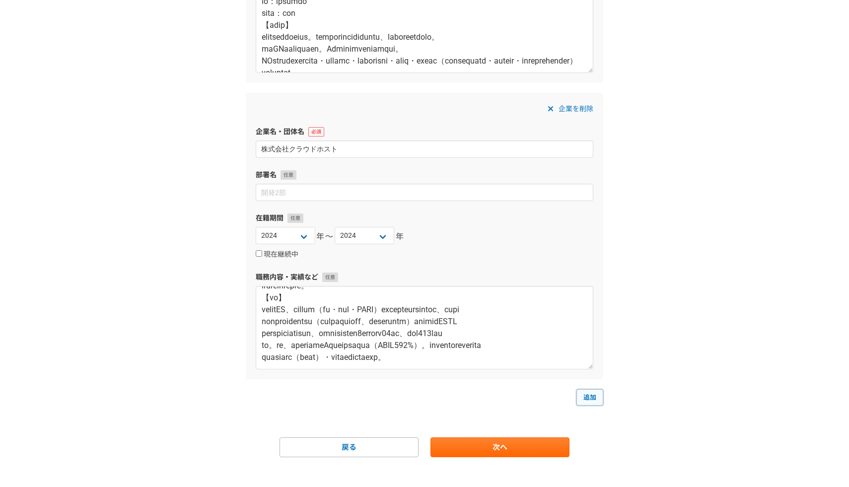
click at [594, 397] on link "追加" at bounding box center [590, 397] width 27 height 16
select select
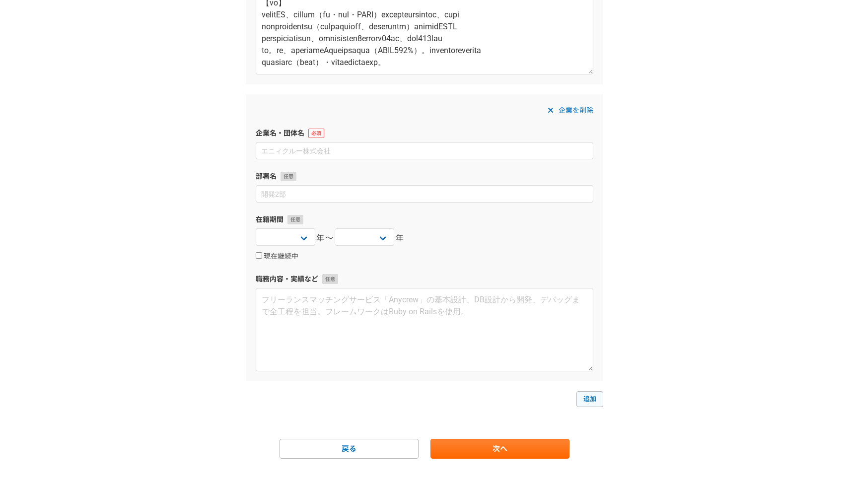
scroll to position [1483, 0]
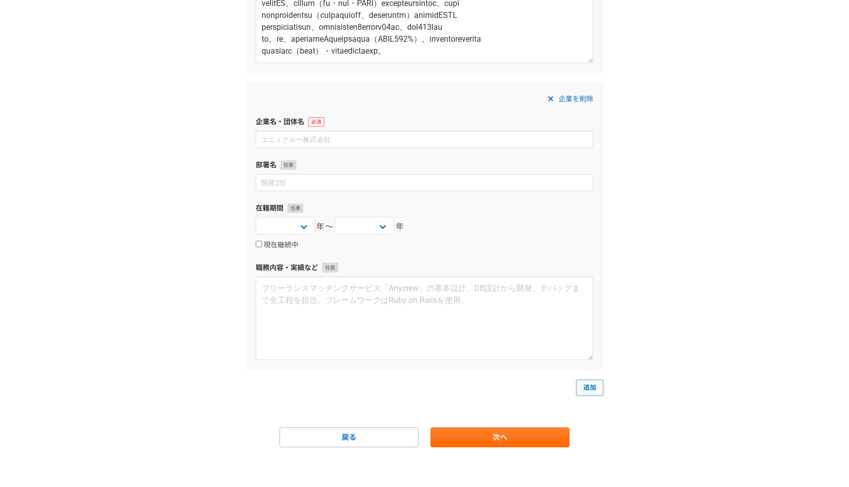
click at [597, 383] on link "追加" at bounding box center [590, 388] width 27 height 16
select select
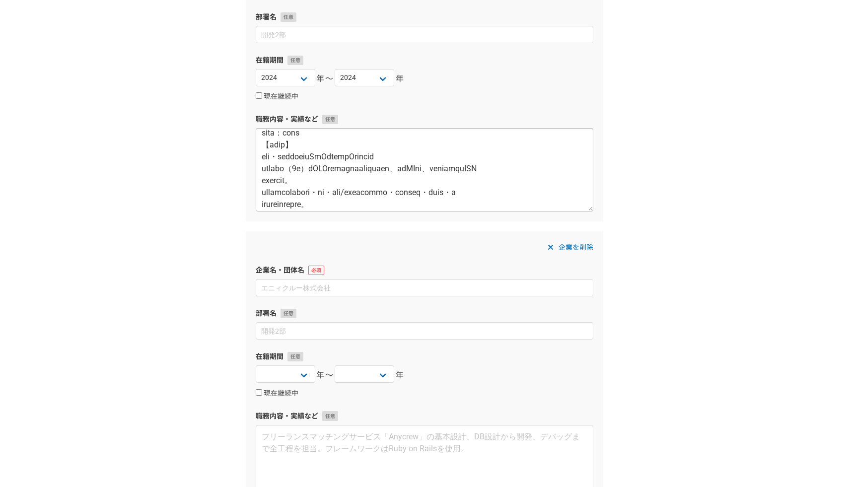
scroll to position [18, 0]
click at [262, 192] on textarea at bounding box center [425, 169] width 338 height 83
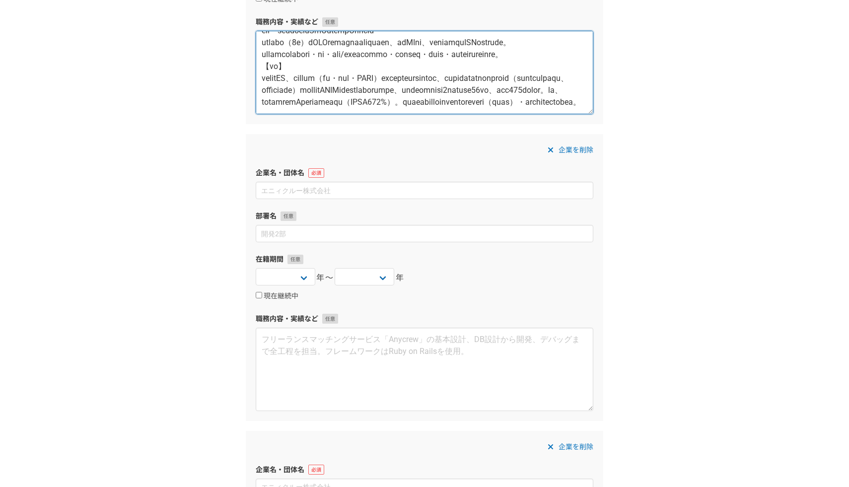
scroll to position [1435, 0]
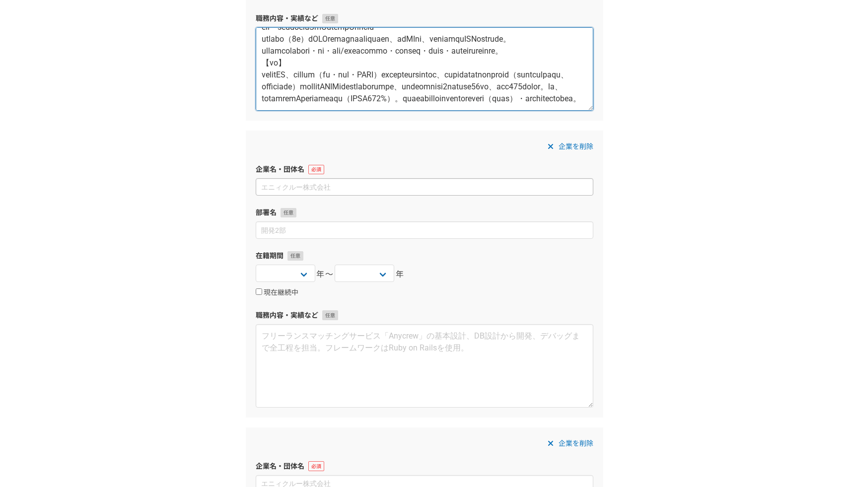
type textarea "業種：マーケティング 雇用形態：業務委託 【業務内容】 弁護士・司法書士事務所のToCサービスのWeb集客支援 自社メディア（5つ）のSEOディレクションや事…"
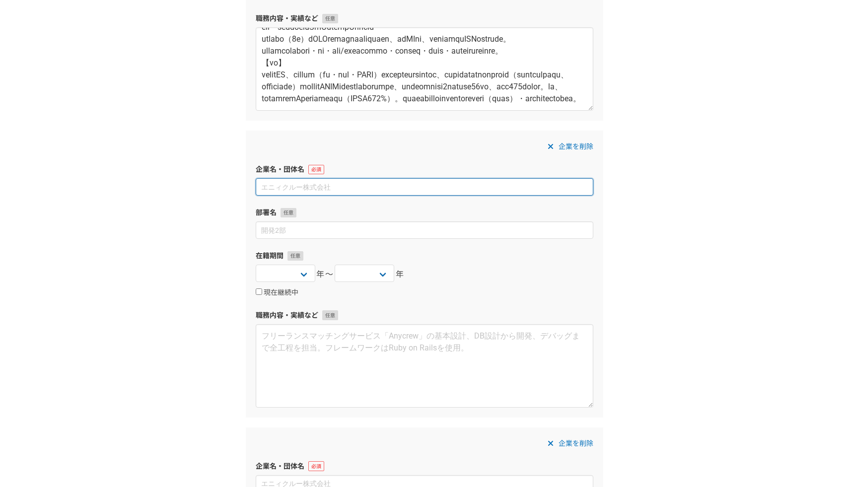
click at [349, 186] on input at bounding box center [425, 186] width 338 height 17
drag, startPoint x: 379, startPoint y: 190, endPoint x: 327, endPoint y: 190, distance: 52.2
click at [327, 190] on input at bounding box center [425, 186] width 338 height 17
paste input "日本AI総合研究所"
type input "日本AI総合研究所"
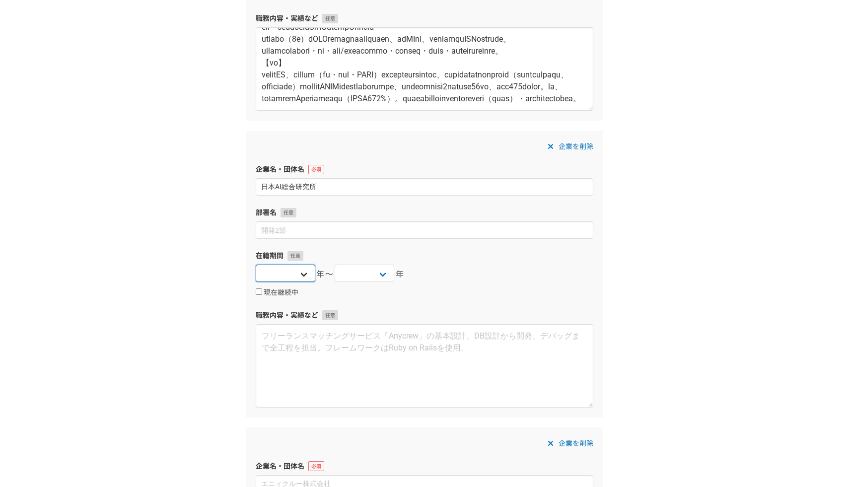
click at [295, 273] on select "2025 2024 2023 2022 2021 2020 2019 2018 2017 2016 2015 2014 2013 2012 2011 2010…" at bounding box center [286, 273] width 60 height 17
click at [300, 274] on select "2025 2024 2023 2022 2021 2020 2019 2018 2017 2016 2015 2014 2013 2012 2011 2010…" at bounding box center [286, 273] width 60 height 17
select select "2024"
click at [357, 276] on select "2025 2024 2023 2022 2021 2020 2019 2018 2017 2016 2015 2014 2013 2012 2011 2010…" at bounding box center [365, 273] width 60 height 17
select select "2025"
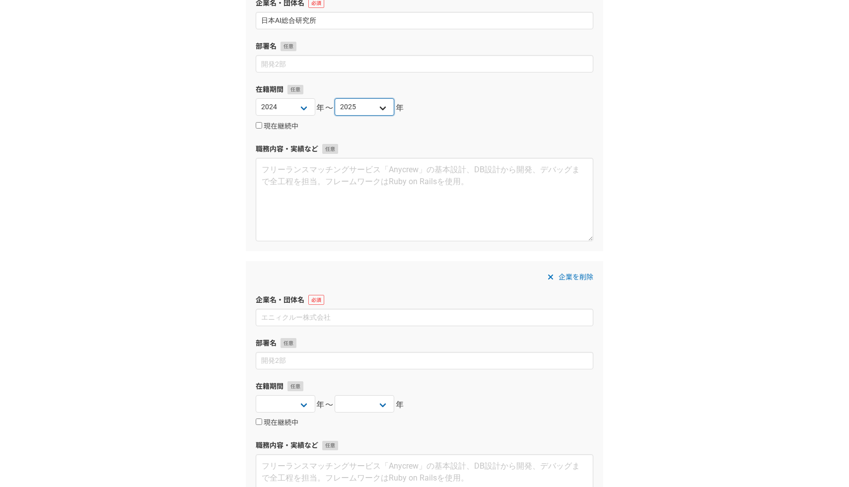
scroll to position [1612, 0]
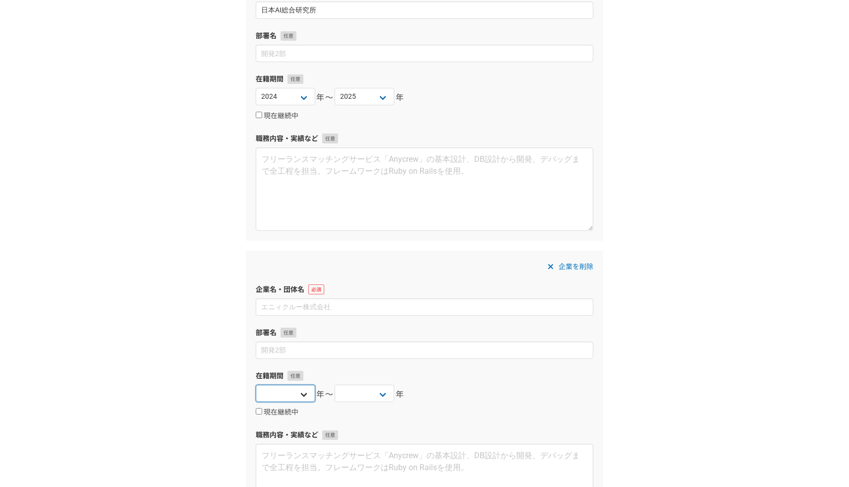
click at [298, 395] on select "2025 2024 2023 2022 2021 2020 2019 2018 2017 2016 2015 2014 2013 2012 2011 2010…" at bounding box center [286, 393] width 60 height 17
select select "2024"
click at [354, 397] on select "2025 2024 2023 2022 2021 2020 2019 2018 2017 2016 2015 2014 2013 2012 2011 2010…" at bounding box center [365, 393] width 60 height 17
select select "2025"
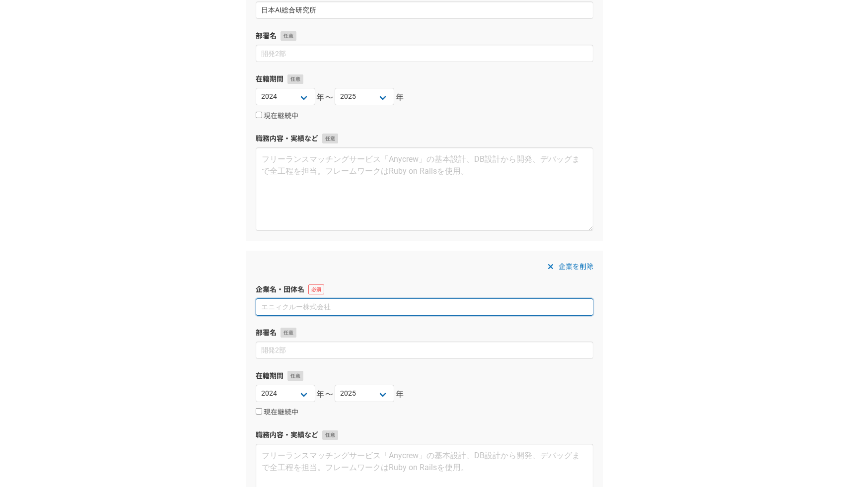
click at [326, 306] on input at bounding box center [425, 307] width 338 height 17
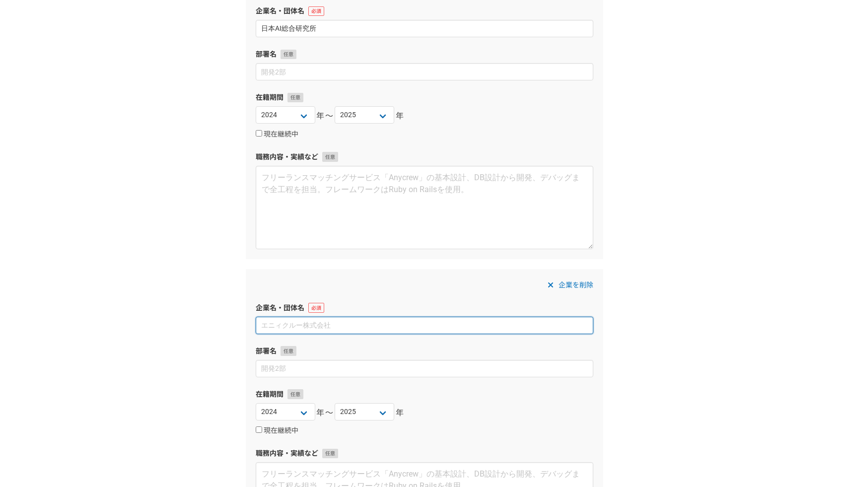
scroll to position [1593, 0]
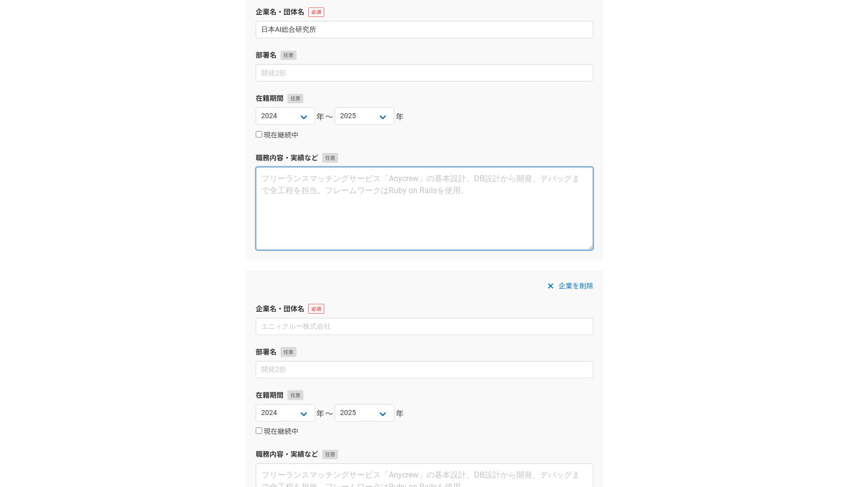
click at [308, 210] on textarea at bounding box center [425, 208] width 338 height 83
paste textarea "業種:コンサルティング 雇用形態:業務委託(フリーランス) 【業務内容】 AIの導入に関するToBコンサルティング事業。立ち上げたての知人の法人にジョインする…"
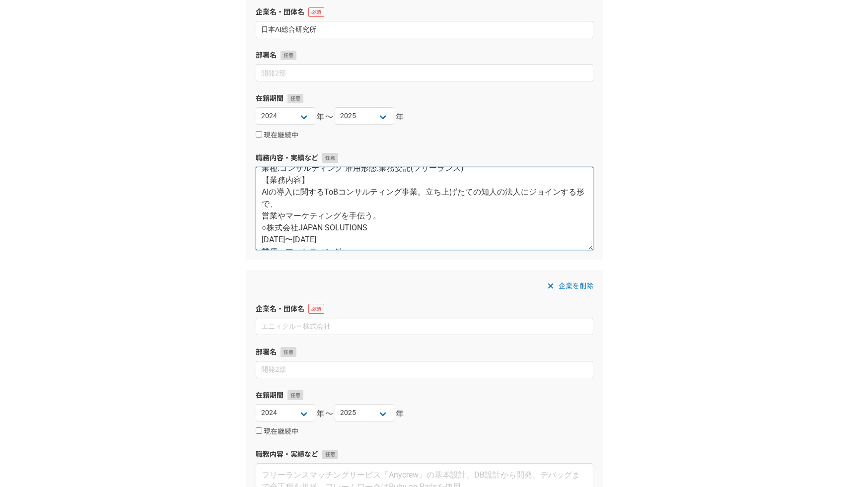
scroll to position [0, 0]
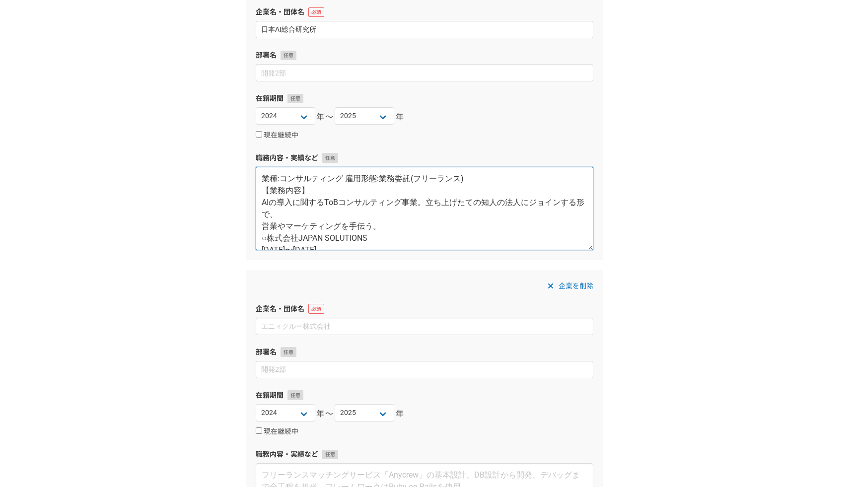
click at [261, 225] on textarea "業種:コンサルティング 雇用形態:業務委託(フリーランス) 【業務内容】 AIの導入に関するToBコンサルティング事業。立ち上げたての知人の法人にジョインする…" at bounding box center [425, 208] width 338 height 83
click at [348, 177] on textarea "業種:コンサルティング 雇用形態:業務委託(フリーランス) 【業務内容】 AIの導入に関するToBコンサルティング事業。立ち上げたての知人の法人にジョインする…" at bounding box center [425, 208] width 338 height 83
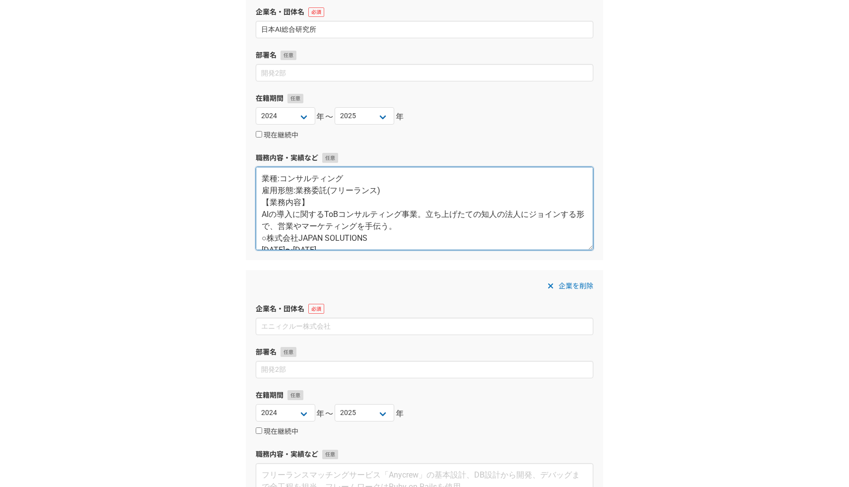
click at [265, 177] on textarea "業種:コンサルティング 雇用形態:業務委託(フリーランス) 【業務内容】 AIの導入に関するToBコンサルティング事業。立ち上げたての知人の法人にジョインする…" at bounding box center [425, 208] width 338 height 83
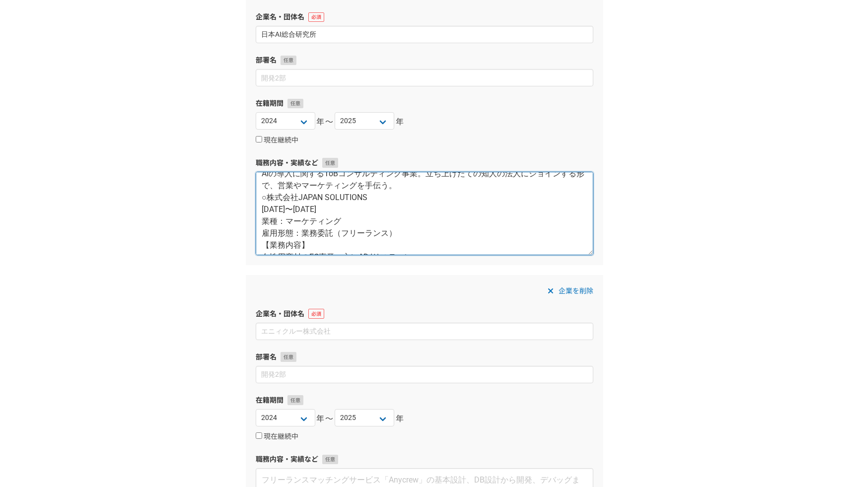
scroll to position [58, 0]
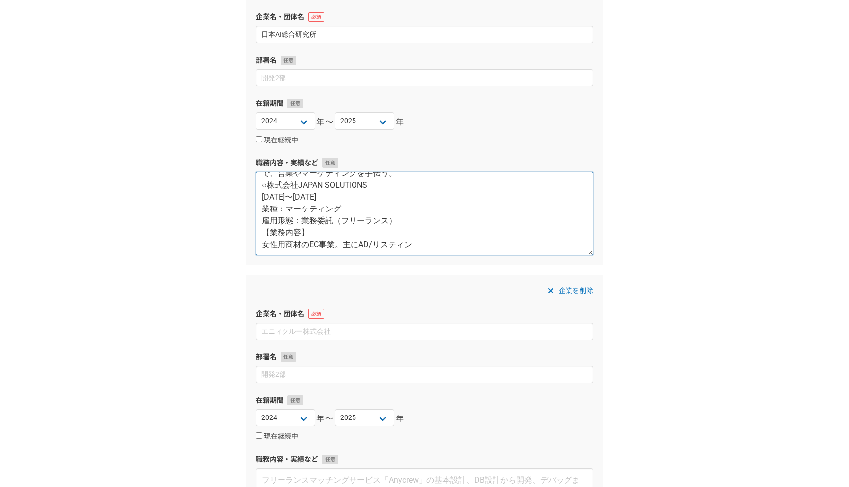
drag, startPoint x: 374, startPoint y: 185, endPoint x: 271, endPoint y: 187, distance: 103.3
click at [271, 187] on textarea "業種:コンサルティング 雇用形態:業務委託(フリーランス) 【業務内容】 AIの導入に関するToBコンサルティング事業。立ち上げたての知人の法人にジョインする…" at bounding box center [425, 213] width 338 height 83
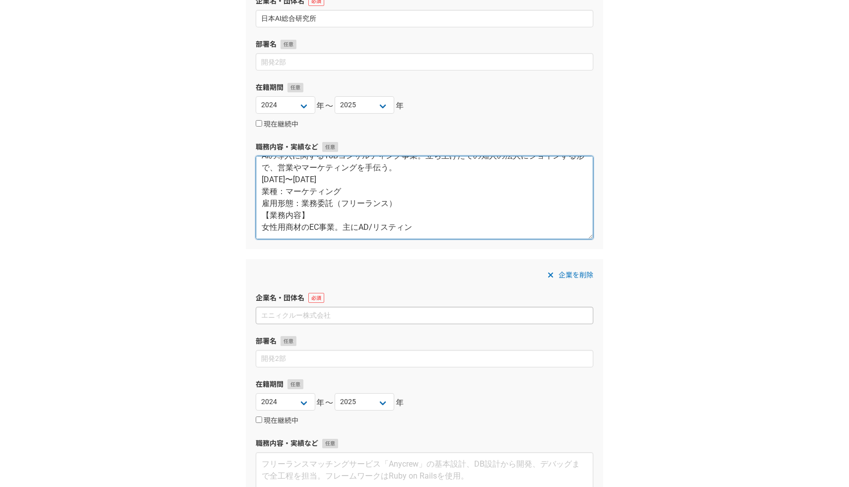
type textarea "業種:コンサルティング 雇用形態:業務委託(フリーランス) 【業務内容】 AIの導入に関するToBコンサルティング事業。立ち上げたての知人の法人にジョインする…"
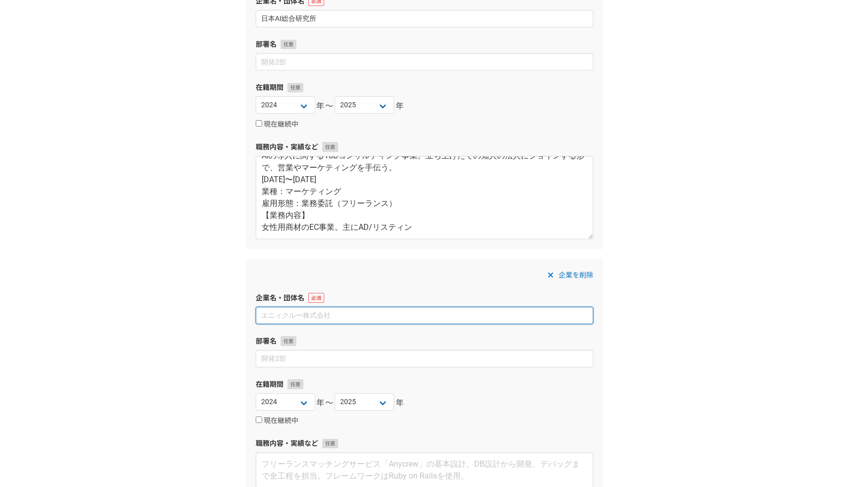
click at [305, 315] on input at bounding box center [425, 315] width 338 height 17
paste input "株式会社JAPAN SOLUTIONS"
type input "株式会社JAPAN SOLUTIONS"
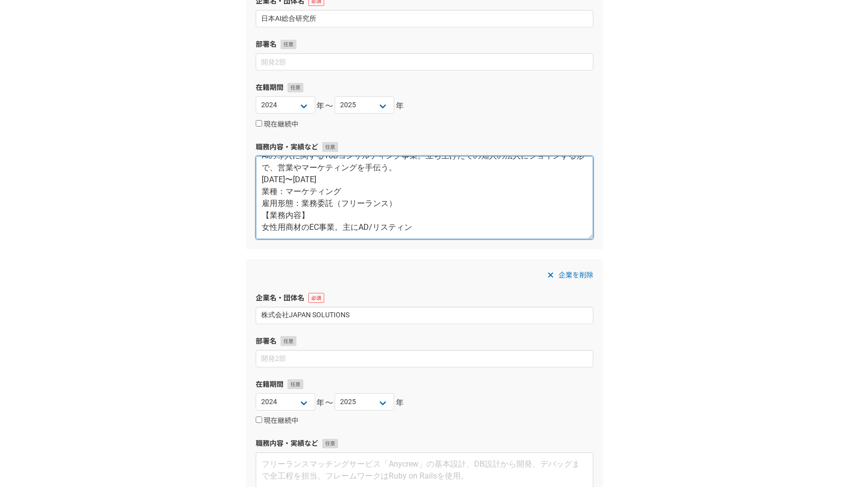
drag, startPoint x: 262, startPoint y: 189, endPoint x: 395, endPoint y: 282, distance: 162.6
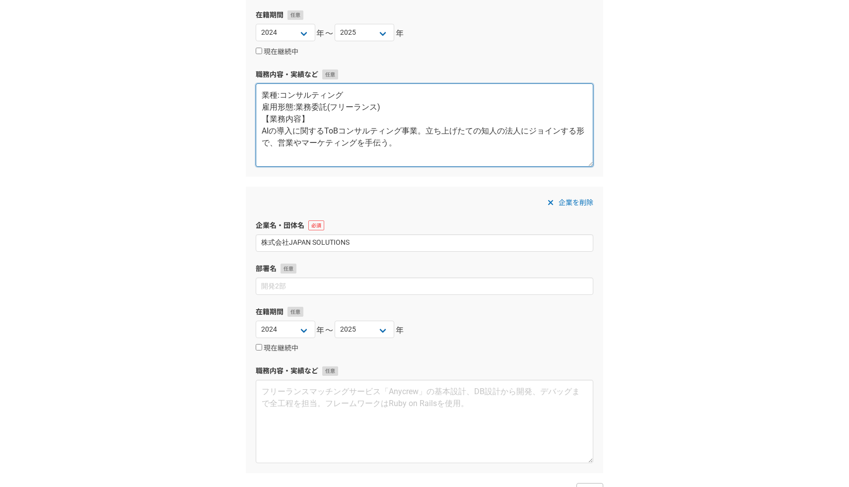
scroll to position [1780, 0]
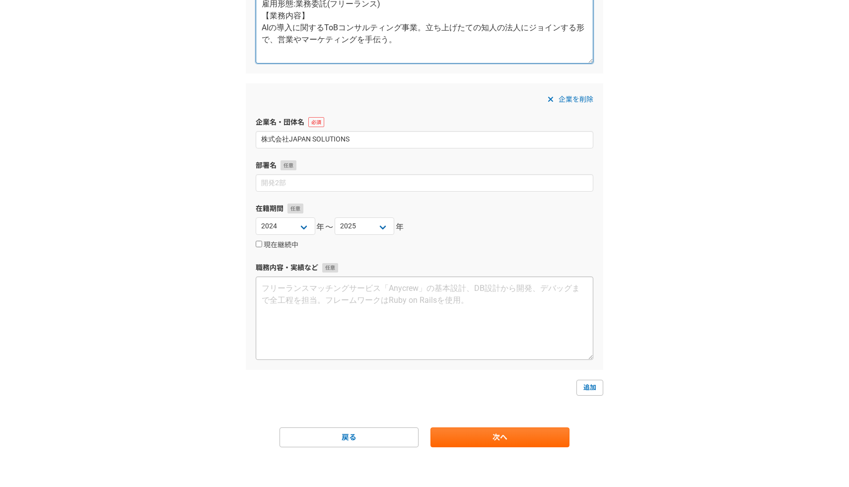
type textarea "業種:コンサルティング 雇用形態:業務委託(フリーランス) 【業務内容】 AIの導入に関するToBコンサルティング事業。立ち上げたての知人の法人にジョインする…"
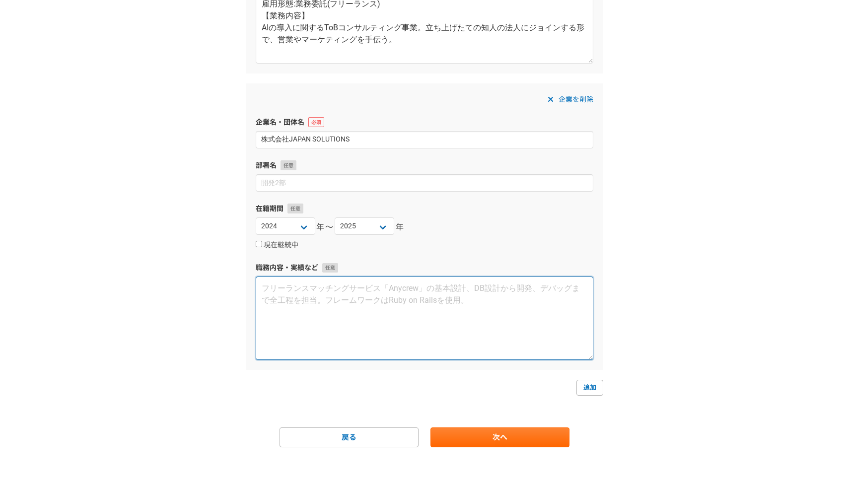
click at [366, 295] on textarea at bounding box center [425, 318] width 338 height 83
click at [346, 301] on textarea at bounding box center [425, 318] width 338 height 83
paste textarea "業種：マーケティング 雇用形態：業務委託（フリーランス） 【業務内容】 女性用商材のEC事業。主にAD/リスティング広告運用・制作ディレクション・ASP対応（…"
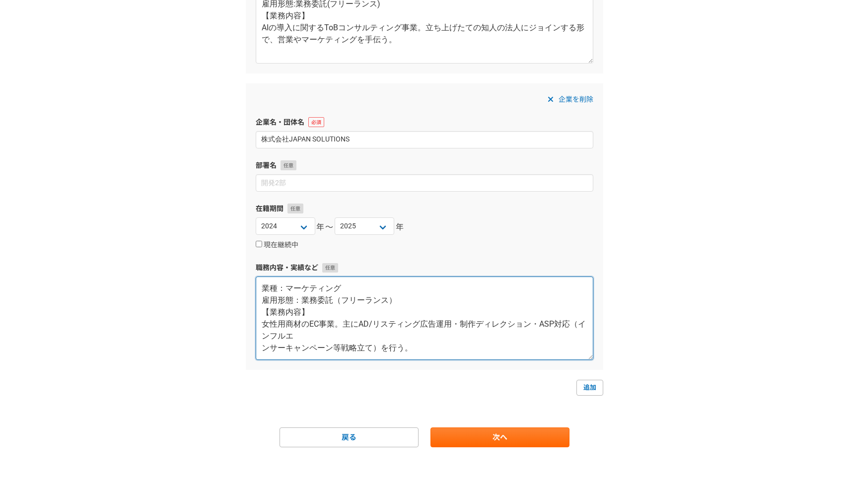
click at [264, 346] on textarea "業種：マーケティング 雇用形態：業務委託（フリーランス） 【業務内容】 女性用商材のEC事業。主にAD/リスティング広告運用・制作ディレクション・ASP対応（…" at bounding box center [425, 318] width 338 height 83
click at [478, 351] on textarea "業種：マーケティング 雇用形態：業務委託（フリーランス） 【業務内容】 女性用商材のEC事業。主にAD/リスティング広告運用・制作ディレクション・ASP対応（…" at bounding box center [425, 318] width 338 height 83
type textarea "業種：マーケティング 雇用形態：業務委託（フリーランス） 【業務内容】 女性用商材のEC事業。主にAD/リスティング広告運用・制作ディレクション・ASP対応（…"
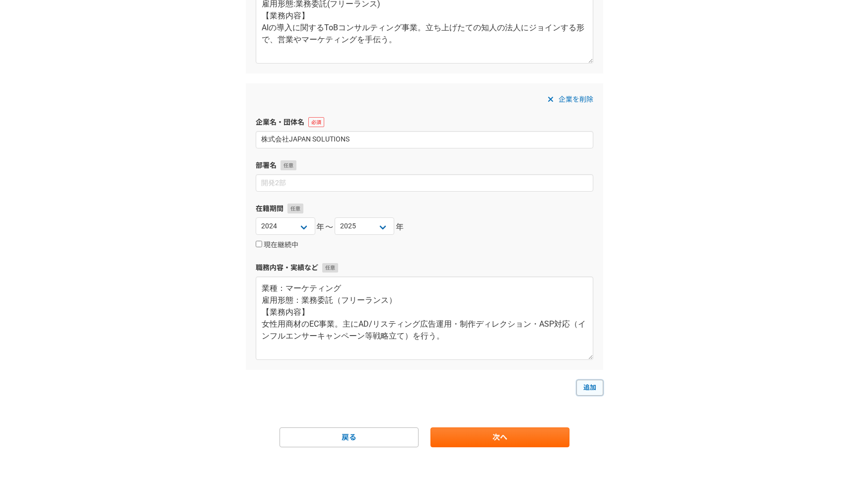
click at [592, 384] on link "追加" at bounding box center [590, 388] width 27 height 16
select select
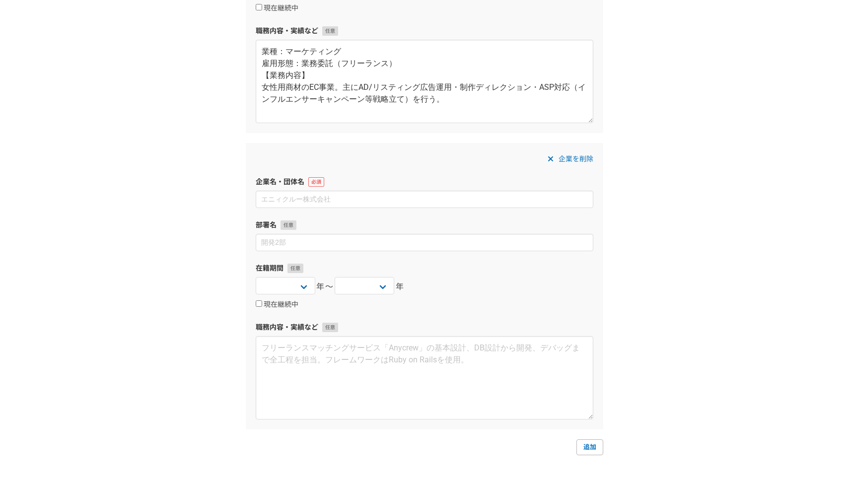
scroll to position [2038, 0]
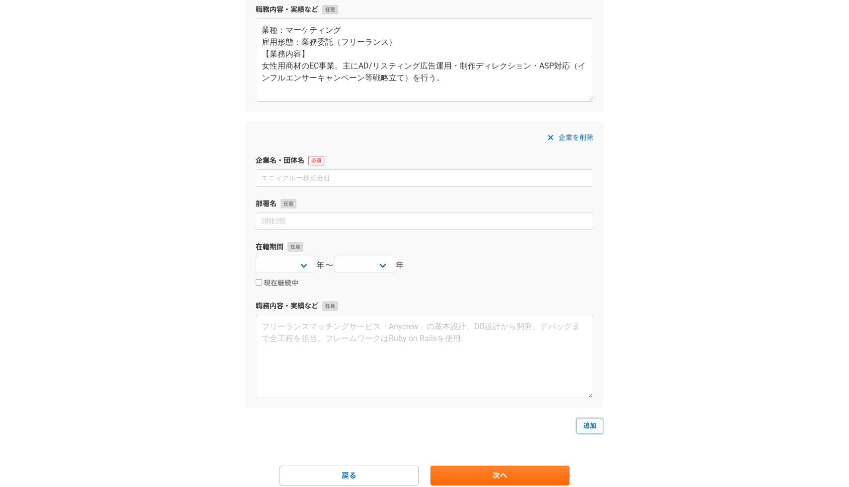
click at [593, 429] on link "追加" at bounding box center [590, 426] width 27 height 16
select select
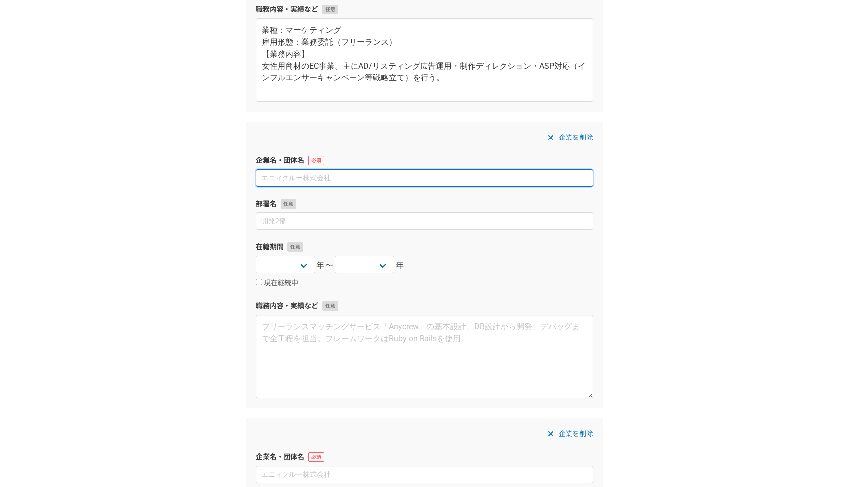
click at [308, 177] on input at bounding box center [425, 177] width 338 height 17
click at [304, 181] on input at bounding box center [425, 177] width 338 height 17
paste input "株式会社AiPHA、株式会社Biste"
type input "株式会社AiPHA、株式会社Biste"
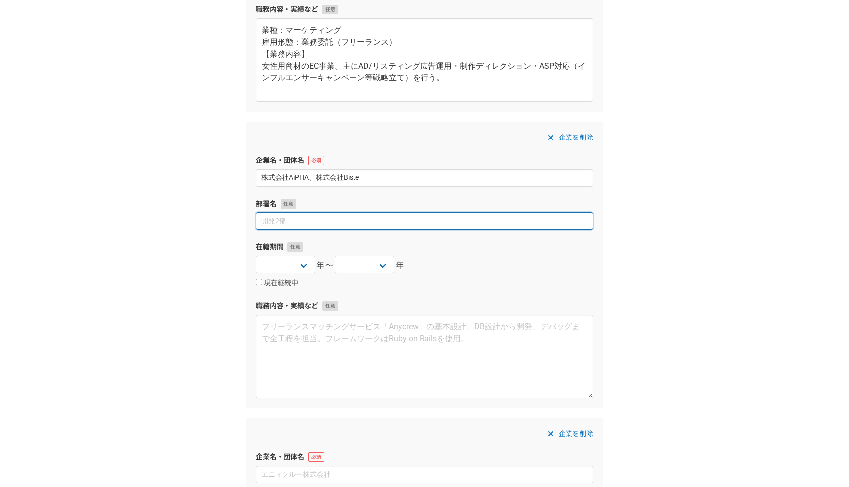
click at [296, 222] on input at bounding box center [425, 221] width 338 height 17
click at [292, 260] on select "2025 2024 2023 2022 2021 2020 2019 2018 2017 2016 2015 2014 2013 2012 2011 2010…" at bounding box center [286, 264] width 60 height 17
click at [299, 267] on select "2025 2024 2023 2022 2021 2020 2019 2018 2017 2016 2015 2014 2013 2012 2011 2010…" at bounding box center [286, 264] width 60 height 17
select select "2024"
click at [371, 265] on select "2025 2024 2023 2022 2021 2020 2019 2018 2017 2016 2015 2014 2013 2012 2011 2010…" at bounding box center [365, 264] width 60 height 17
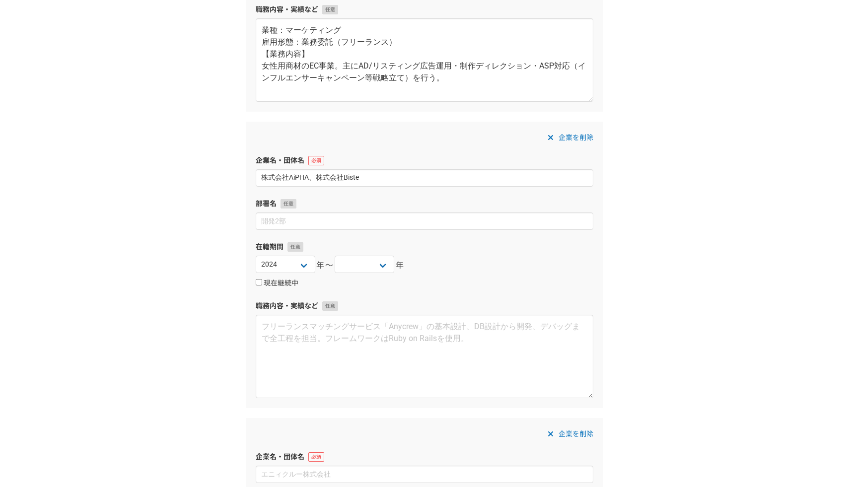
click at [256, 284] on input "現在継続中" at bounding box center [259, 282] width 6 height 6
checkbox input "true"
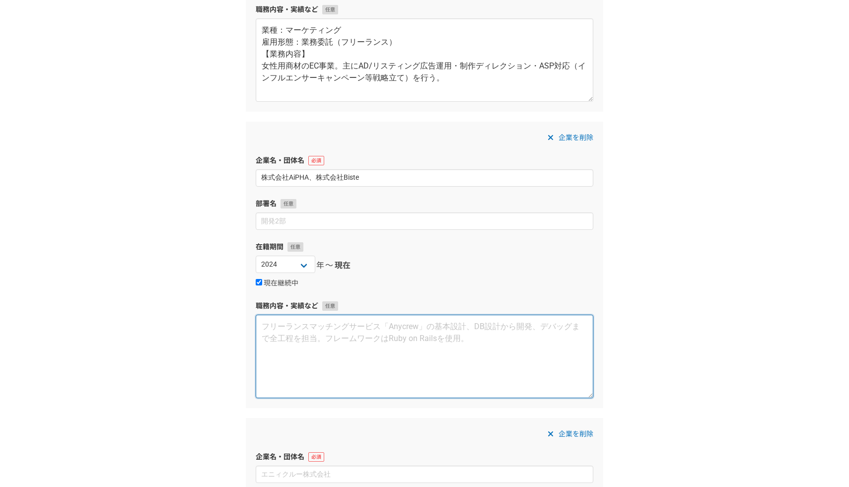
click at [322, 338] on textarea at bounding box center [425, 356] width 338 height 83
paste textarea "業種：マーケティング 雇用形態：業務委託（フリーランス） 【業務内容】 LPの受託制作事業 クライアントの業種はEC系からエージェントサービスなど様々 LP制…"
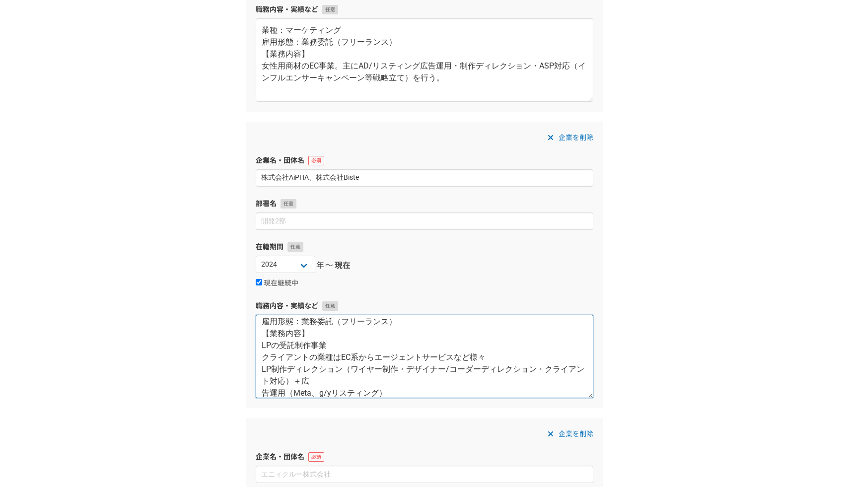
scroll to position [24, 0]
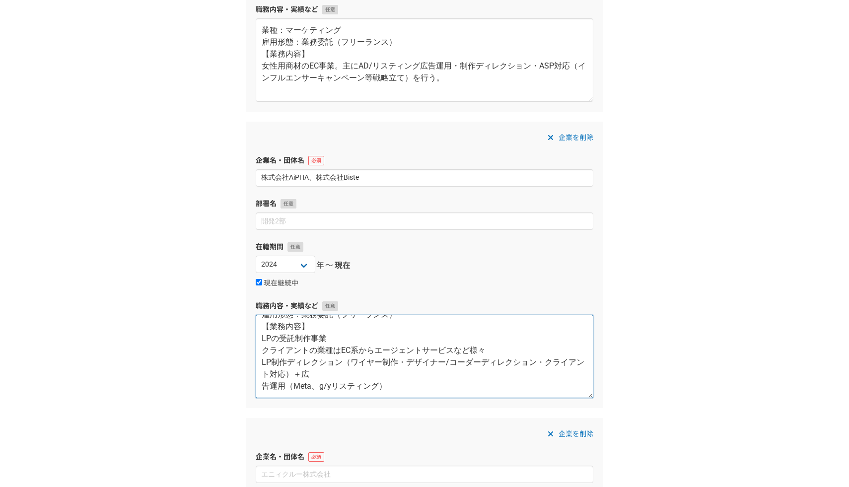
click at [266, 384] on textarea "業種：マーケティング 雇用形態：業務委託（フリーランス） 【業務内容】 LPの受託制作事業 クライアントの業種はEC系からエージェントサービスなど様々 LP制…" at bounding box center [425, 356] width 338 height 83
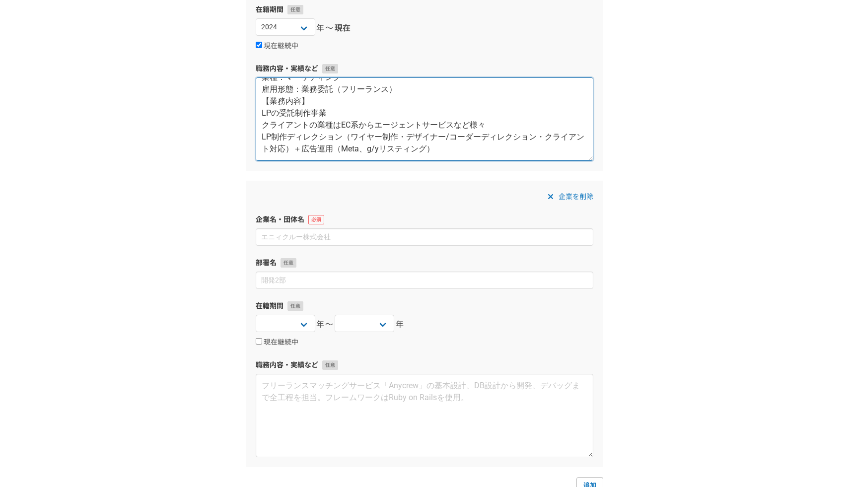
scroll to position [2359, 0]
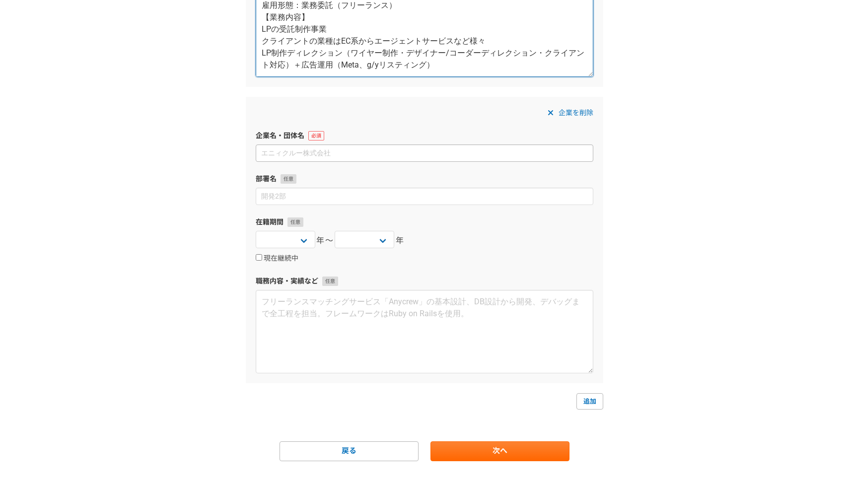
type textarea "業種：マーケティング 雇用形態：業務委託（フリーランス） 【業務内容】 LPの受託制作事業 クライアントの業種はEC系からエージェントサービスなど様々 LP制…"
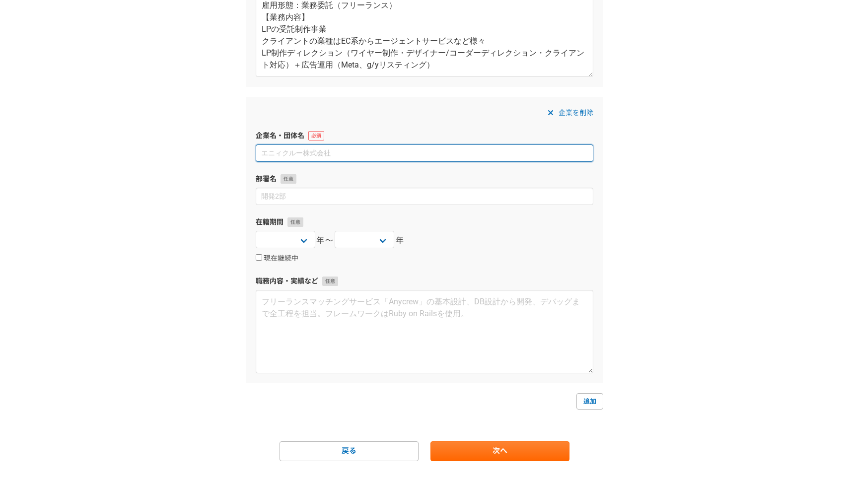
click at [329, 153] on input at bounding box center [425, 153] width 338 height 17
click at [330, 151] on input at bounding box center [425, 153] width 338 height 17
paste input "株式会社SGP、株式会社アントレ"
type input "株式会社SGP、株式会社アントレ"
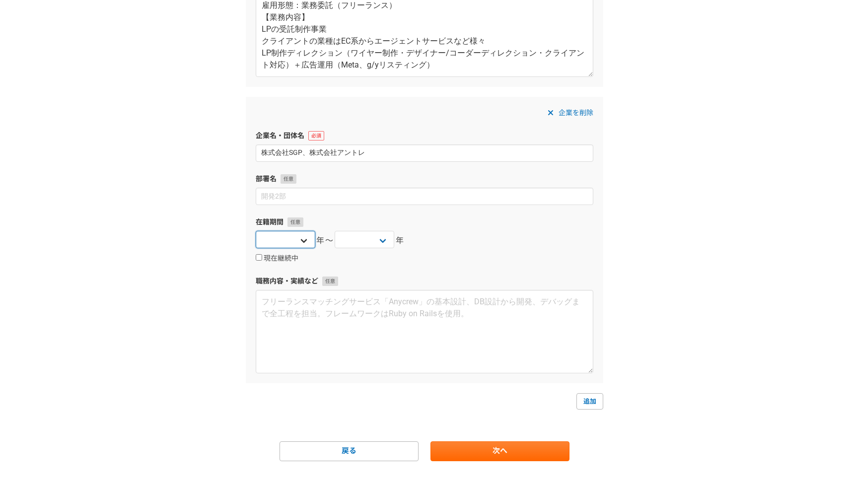
click at [301, 234] on select "2025 2024 2023 2022 2021 2020 2019 2018 2017 2016 2015 2014 2013 2012 2011 2010…" at bounding box center [286, 239] width 60 height 17
select select "2025"
click at [259, 256] on input "現在継続中" at bounding box center [259, 257] width 6 height 6
checkbox input "true"
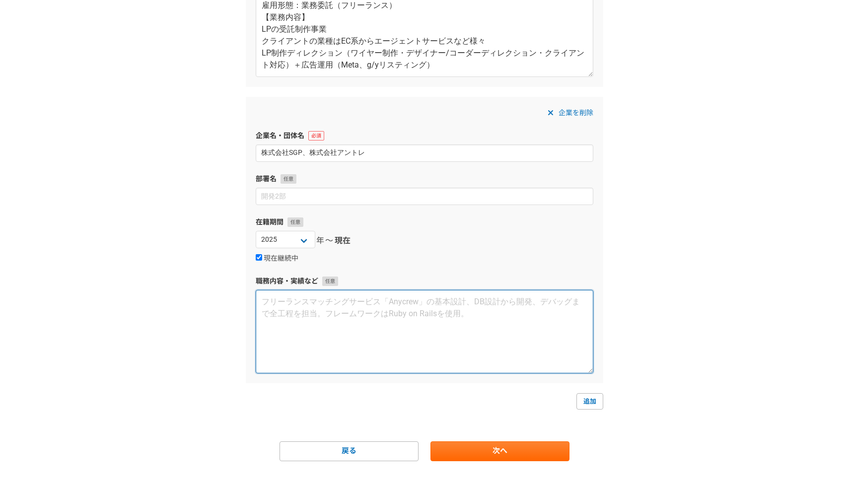
click at [342, 325] on textarea at bounding box center [425, 331] width 338 height 83
paste textarea "業種：マーケティング 雇用形態：業務委託（フリーランス） 【業務内容】 美容商材やフランチャイズメディア・クリニック等のMeta広告運用/クリエイティブディレ…"
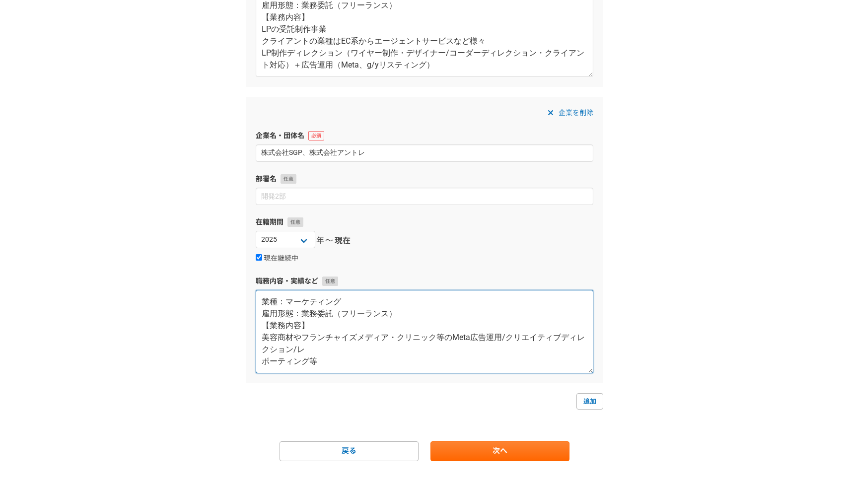
click at [263, 361] on textarea "業種：マーケティング 雇用形態：業務委託（フリーランス） 【業務内容】 美容商材やフランチャイズメディア・クリニック等のMeta広告運用/クリエイティブディレ…" at bounding box center [425, 331] width 338 height 83
type textarea "業種：マーケティング 雇用形態：業務委託（フリーランス） 【業務内容】 美容商材やフランチャイズメディア・クリニック等のMeta広告運用/クリエイティブディレ…"
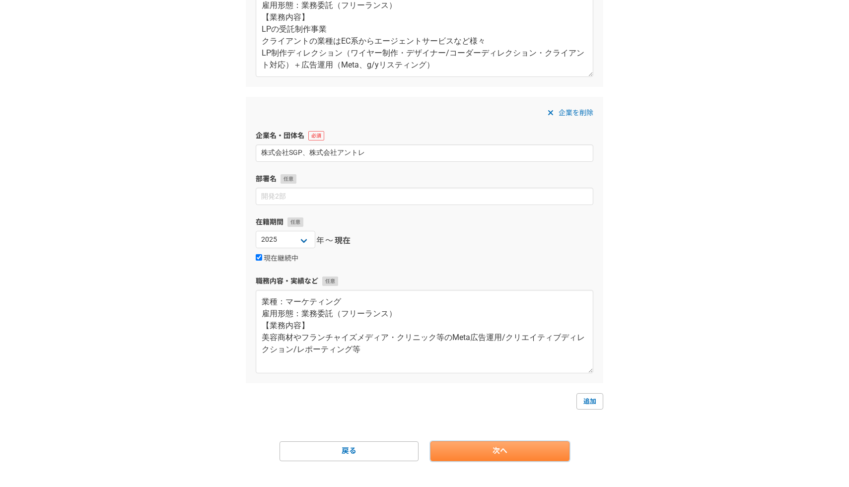
click at [488, 455] on link "次へ" at bounding box center [500, 452] width 139 height 20
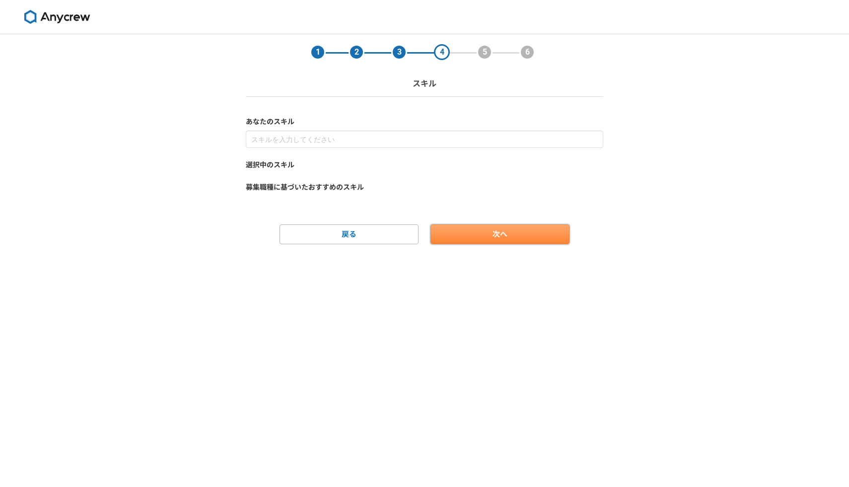
scroll to position [0, 0]
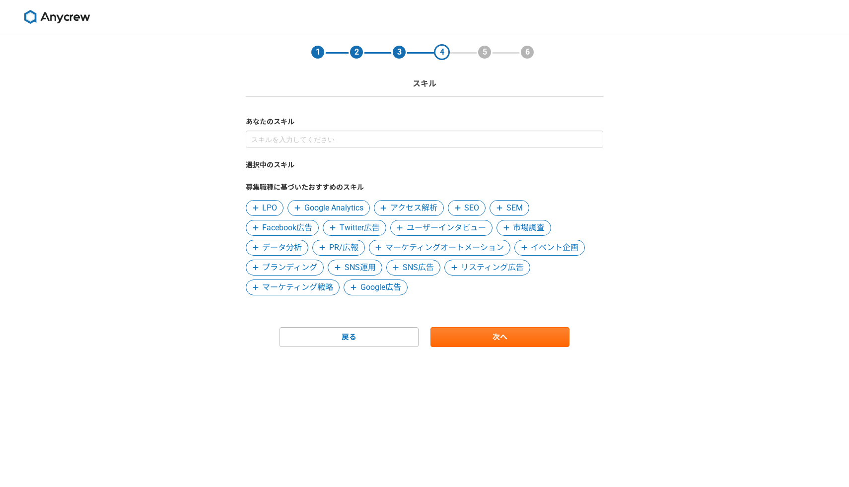
click at [269, 206] on span "LPO" at bounding box center [269, 208] width 15 height 12
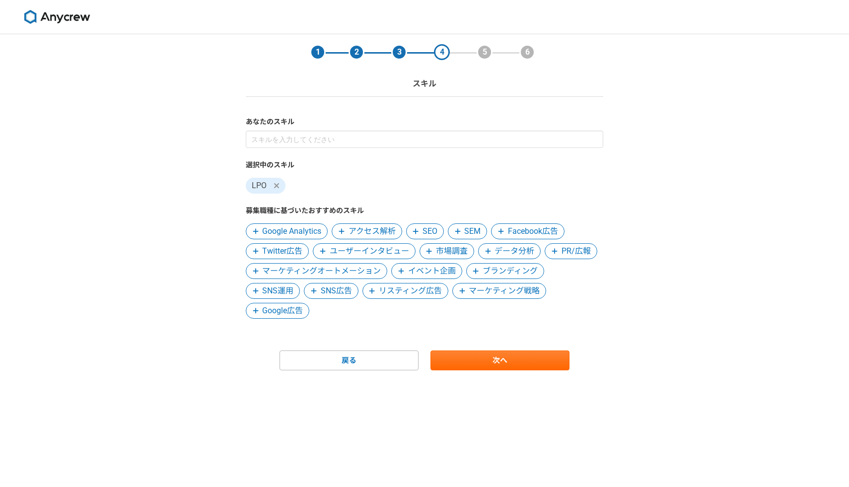
click at [301, 310] on span "Google広告" at bounding box center [282, 311] width 41 height 12
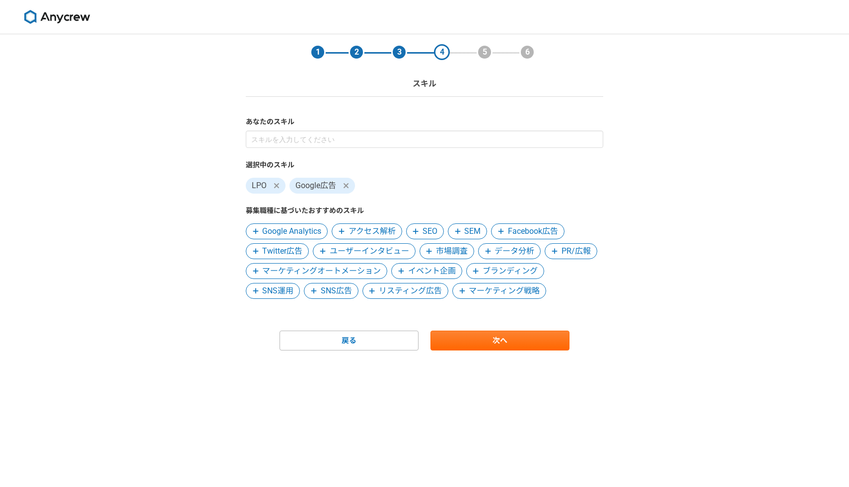
click at [328, 294] on span "SNS広告" at bounding box center [336, 291] width 31 height 12
click at [348, 186] on icon at bounding box center [346, 186] width 6 height 8
click at [356, 291] on span "リスティング広告" at bounding box center [352, 291] width 63 height 12
click at [257, 231] on icon at bounding box center [255, 231] width 5 height 5
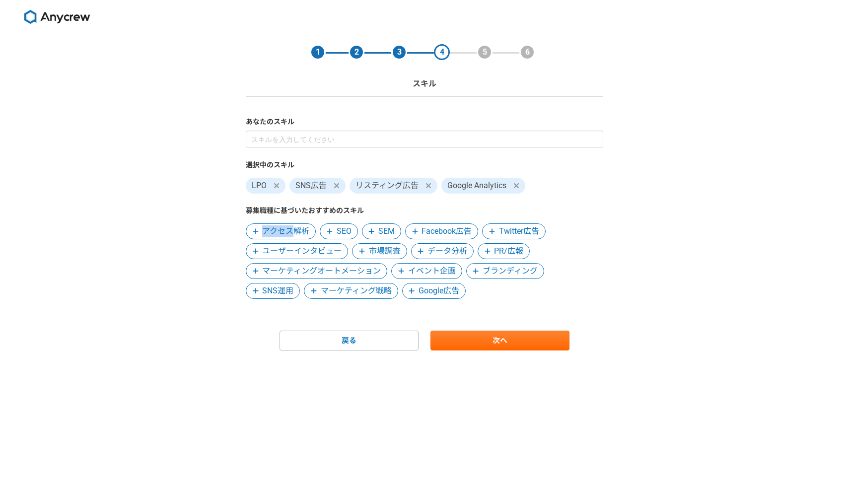
click at [257, 231] on icon at bounding box center [255, 231] width 5 height 5
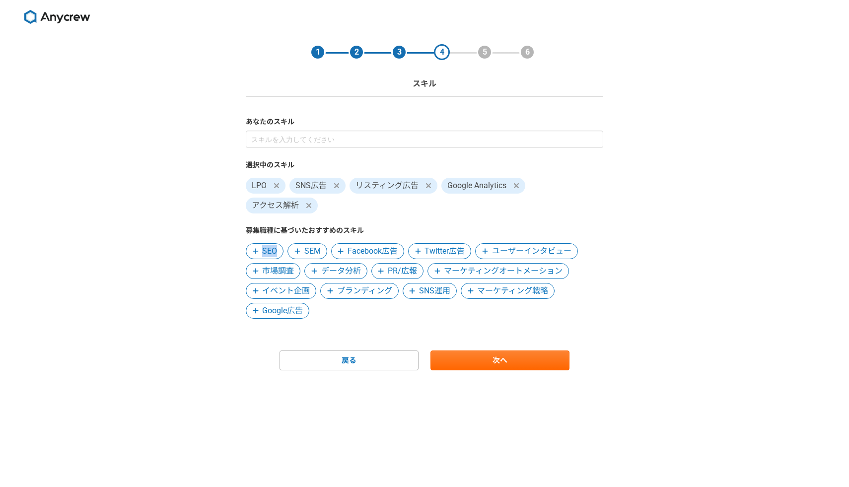
click at [254, 250] on icon at bounding box center [256, 251] width 6 height 7
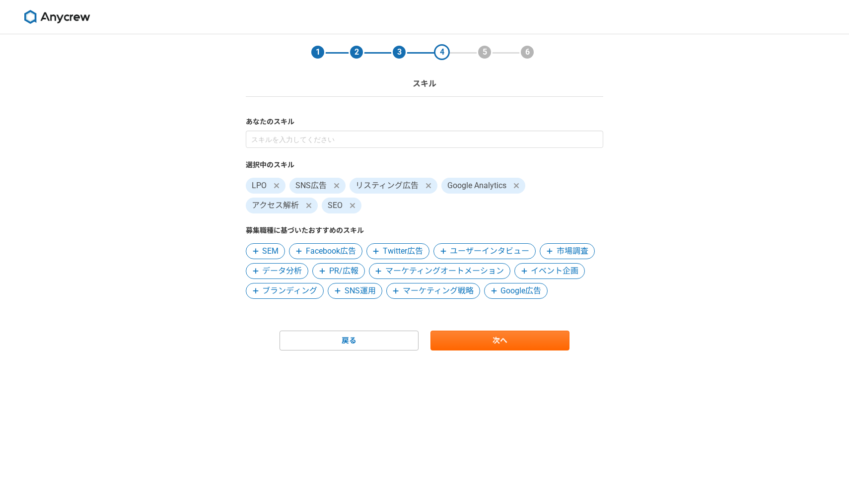
click at [296, 251] on icon at bounding box center [299, 251] width 6 height 7
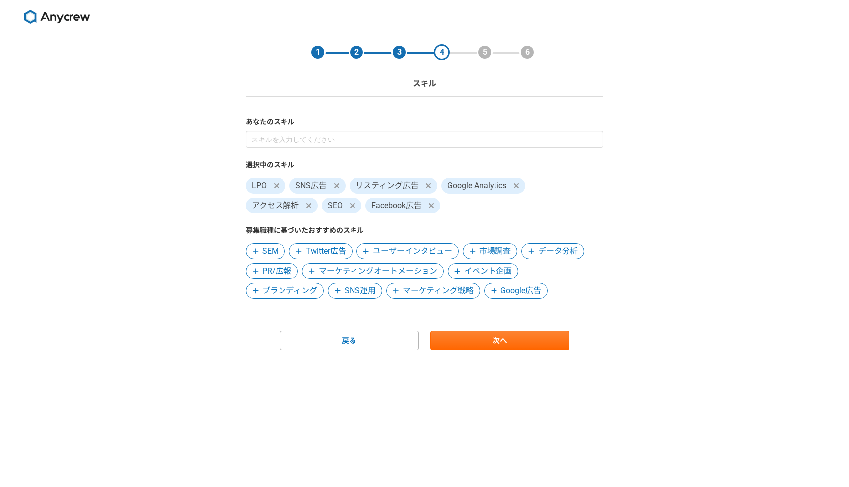
click at [471, 250] on icon at bounding box center [473, 251] width 6 height 7
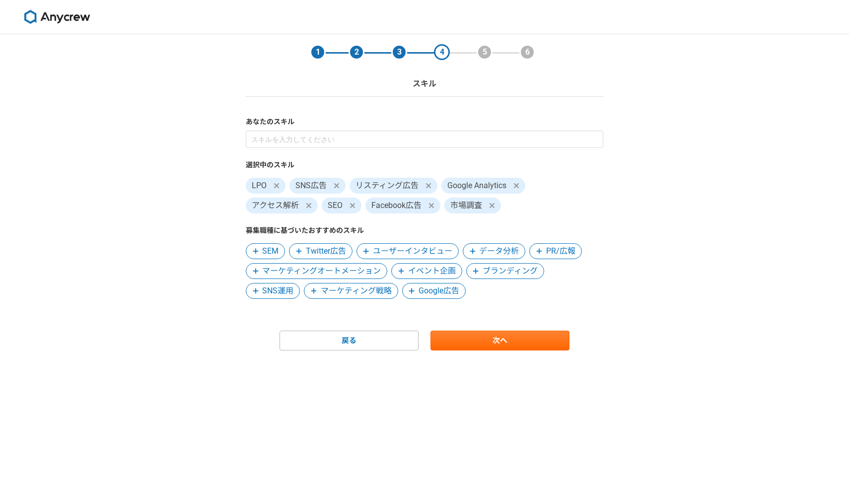
click at [471, 250] on icon at bounding box center [473, 251] width 6 height 7
click at [309, 291] on span at bounding box center [314, 291] width 12 height 12
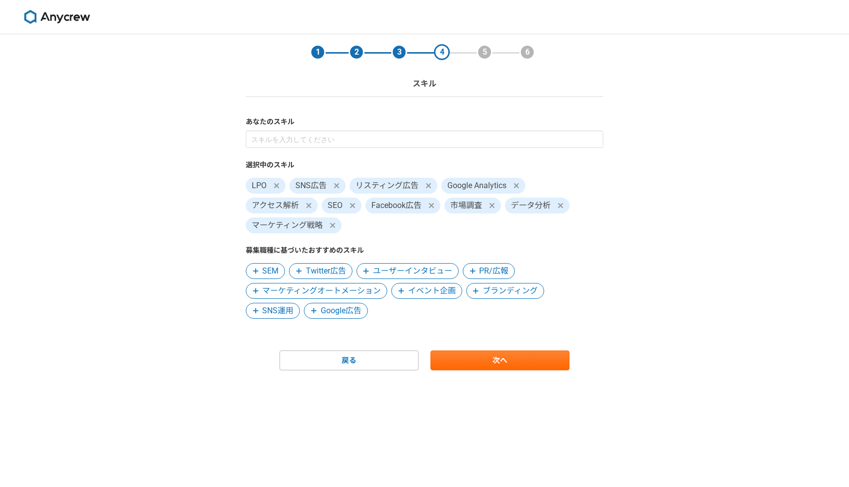
click at [312, 310] on icon at bounding box center [313, 310] width 5 height 5
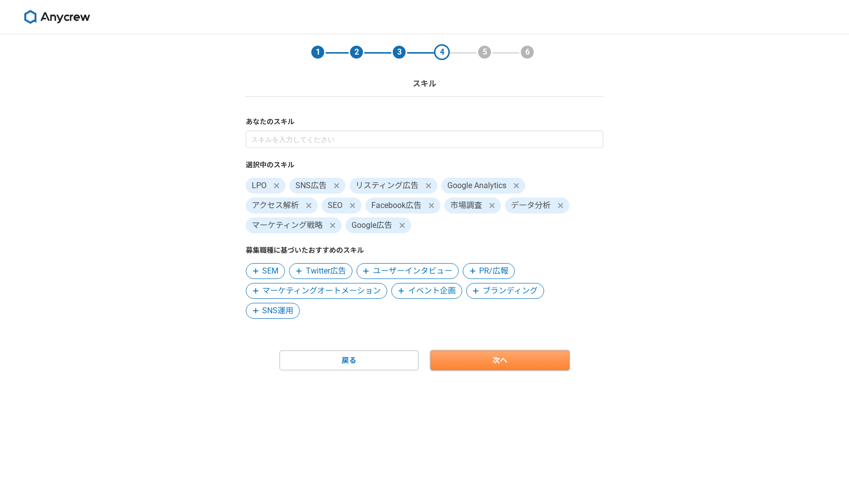
click at [475, 355] on link "次へ" at bounding box center [500, 361] width 139 height 20
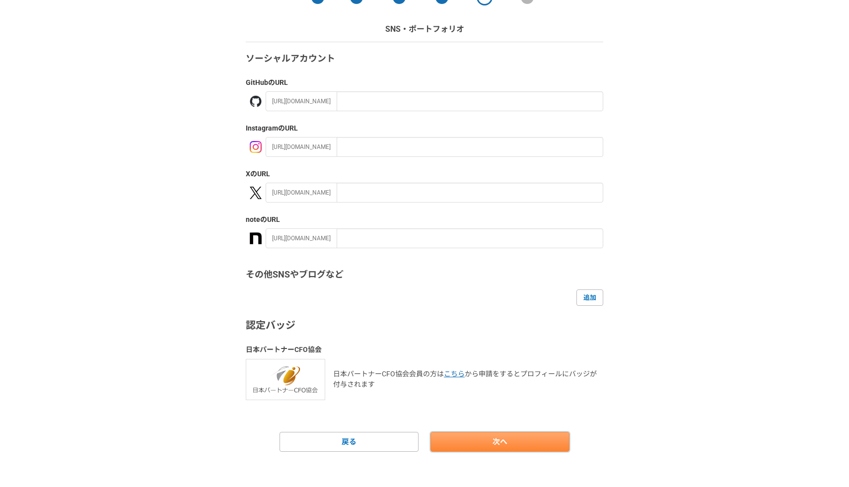
scroll to position [59, 0]
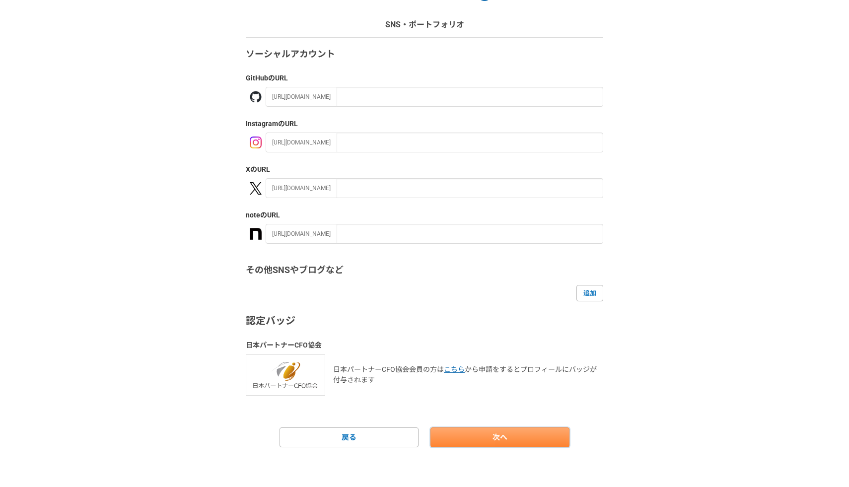
click at [484, 439] on link "次へ" at bounding box center [500, 438] width 139 height 20
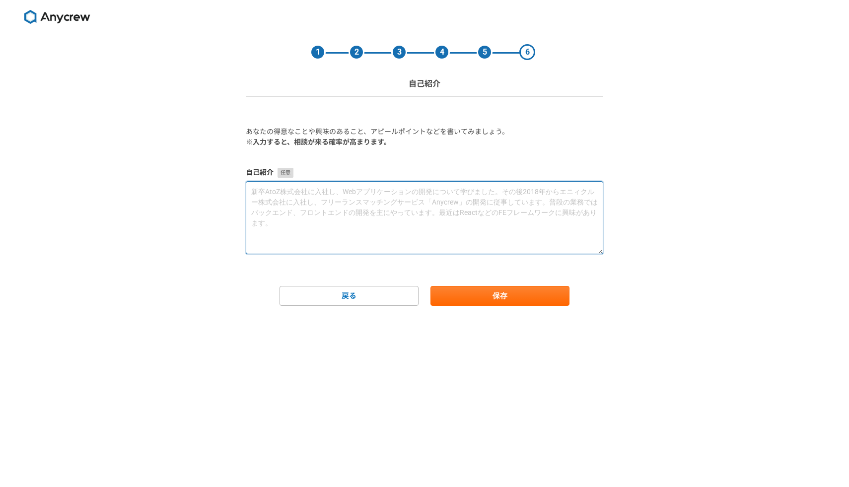
click at [346, 236] on textarea at bounding box center [425, 217] width 358 height 73
click at [333, 212] on textarea at bounding box center [425, 217] width 358 height 73
click at [302, 209] on textarea at bounding box center [425, 217] width 358 height 73
paste textarea "はじめまして、藤田と申します。 ぜひ、こちらの案件にご応募させていただきたく思います。 以下、簡単に自己紹介と実績をご紹介いたします。 ・慶應義塾大学卒業 ・…"
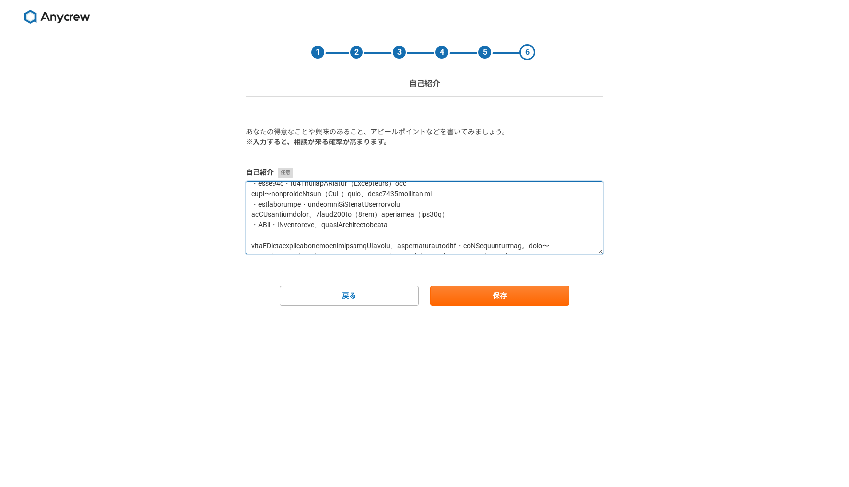
scroll to position [104, 0]
click at [502, 224] on textarea at bounding box center [425, 217] width 358 height 73
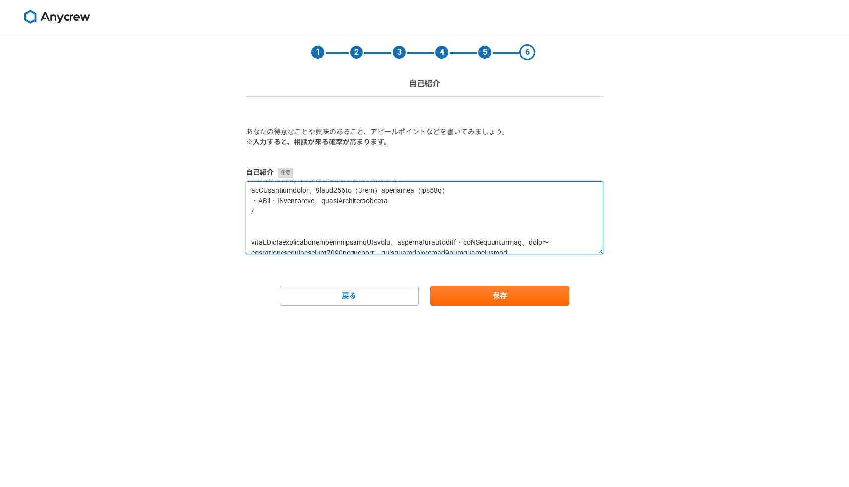
scroll to position [124, 0]
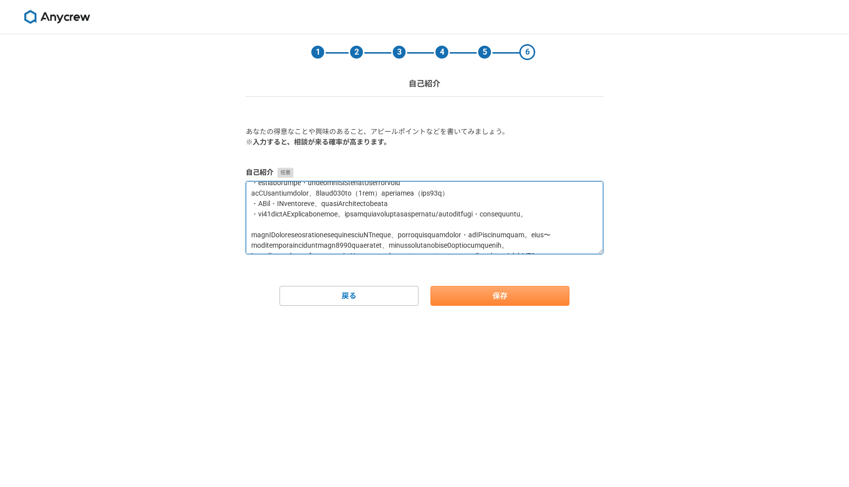
type textarea "はじめまして、藤田と申します。 ぜひ、こちらの案件にご応募させていただきたく思います。 以下、簡単に自己紹介と実績をご紹介いたします。 ・慶應義塾大学卒業 ・…"
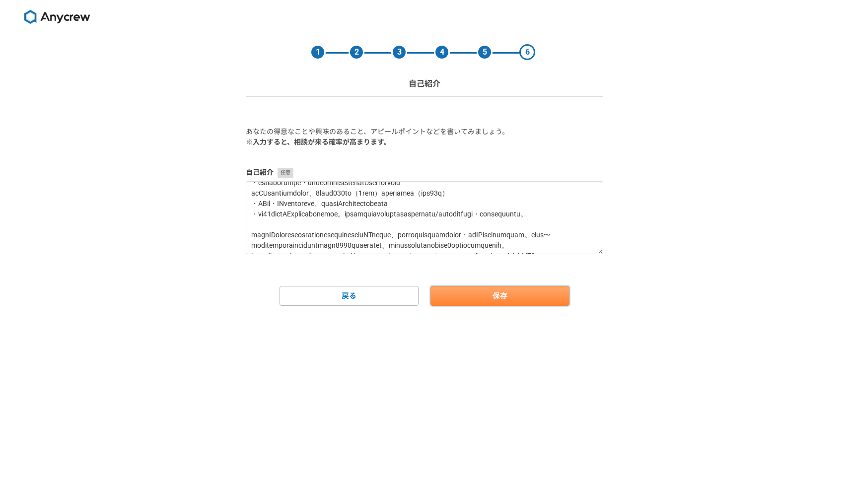
click at [468, 296] on button "保存" at bounding box center [500, 296] width 139 height 20
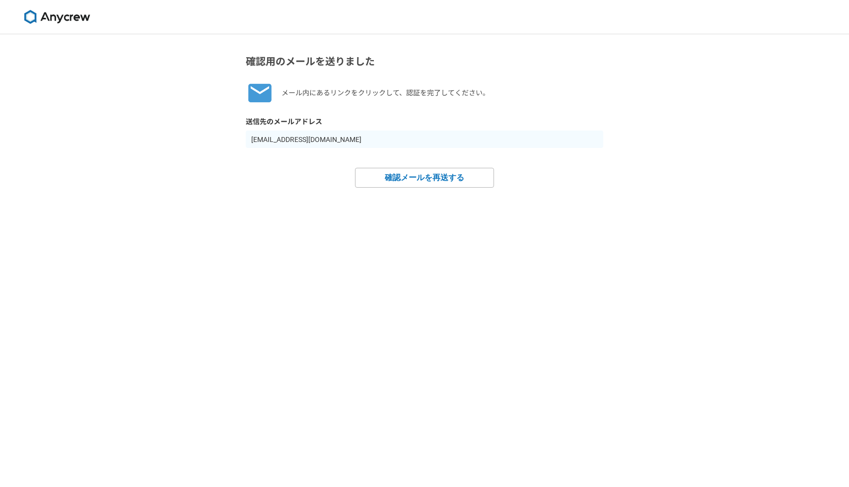
click at [72, 14] on img at bounding box center [57, 17] width 75 height 14
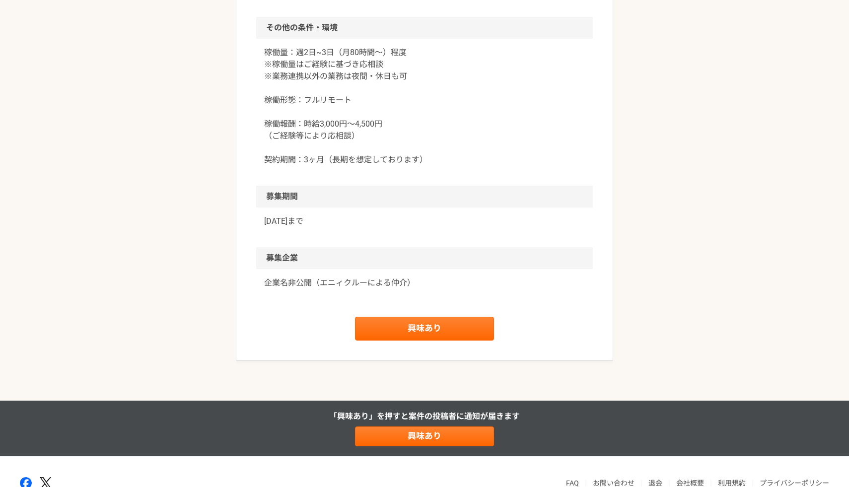
scroll to position [970, 0]
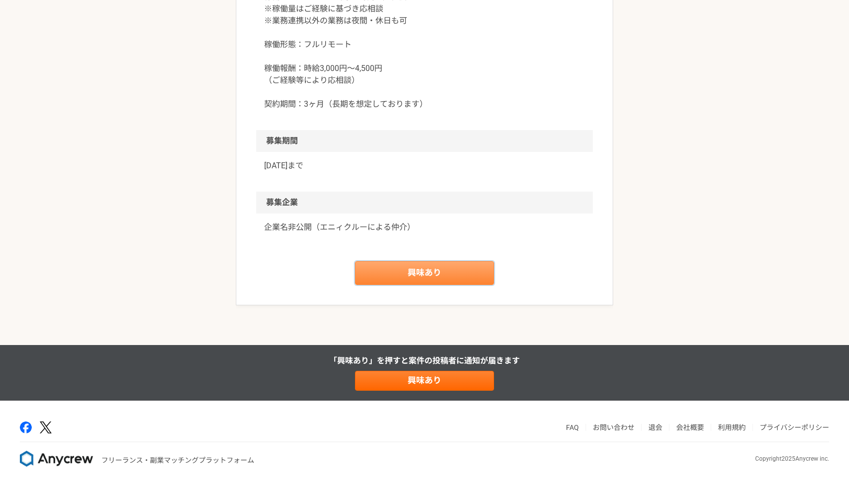
click at [422, 270] on link "興味あり" at bounding box center [424, 273] width 139 height 24
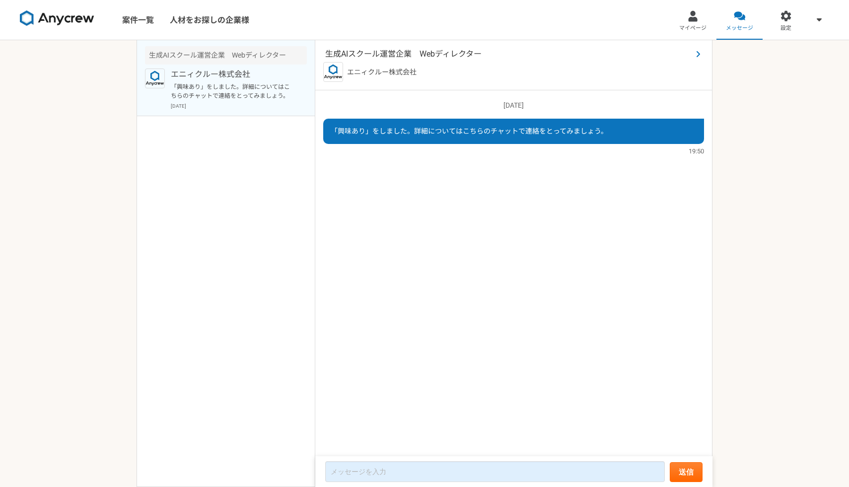
click at [347, 53] on span "生成AIスクール運営企業　Webディレクター" at bounding box center [508, 54] width 367 height 12
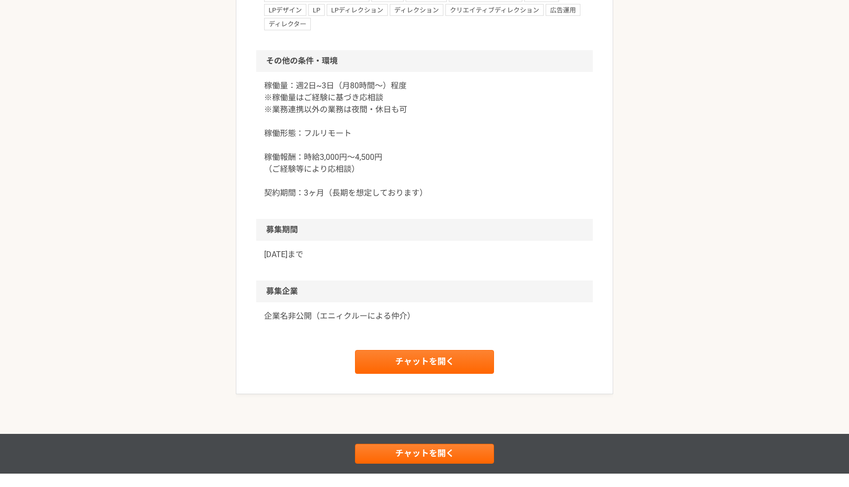
scroll to position [954, 0]
